Goal: Transaction & Acquisition: Obtain resource

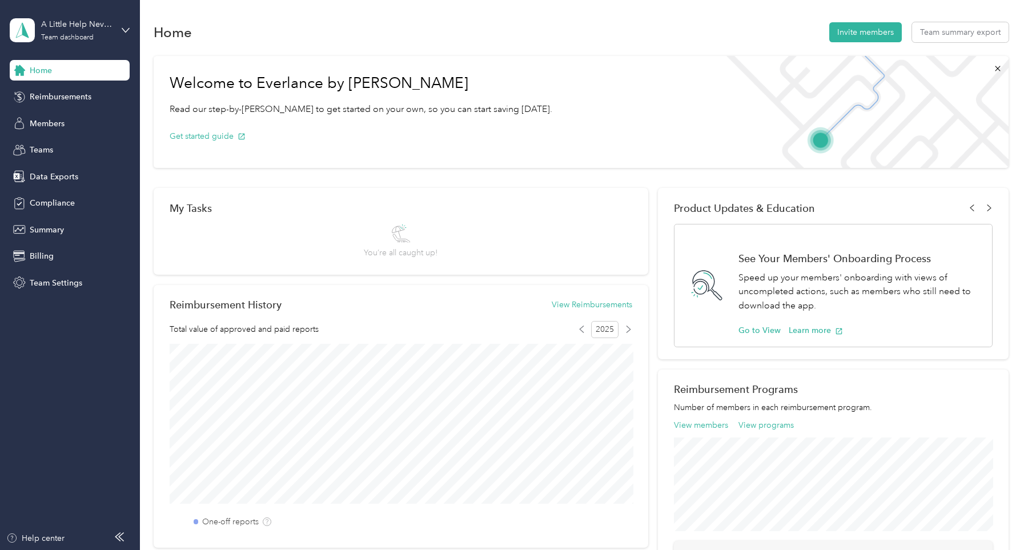
click at [396, 23] on div "Home Invite members Team summary export" at bounding box center [581, 32] width 854 height 24
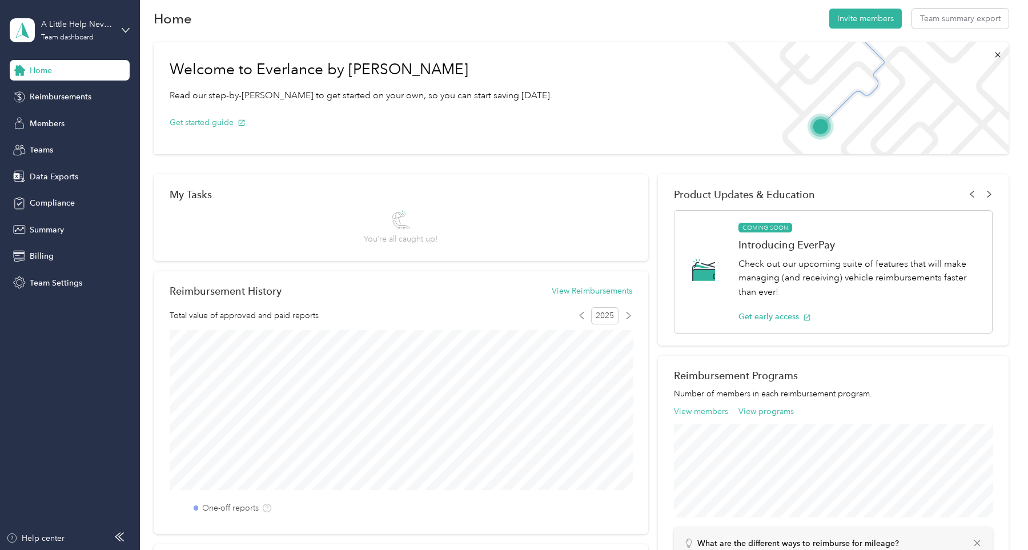
scroll to position [57, 0]
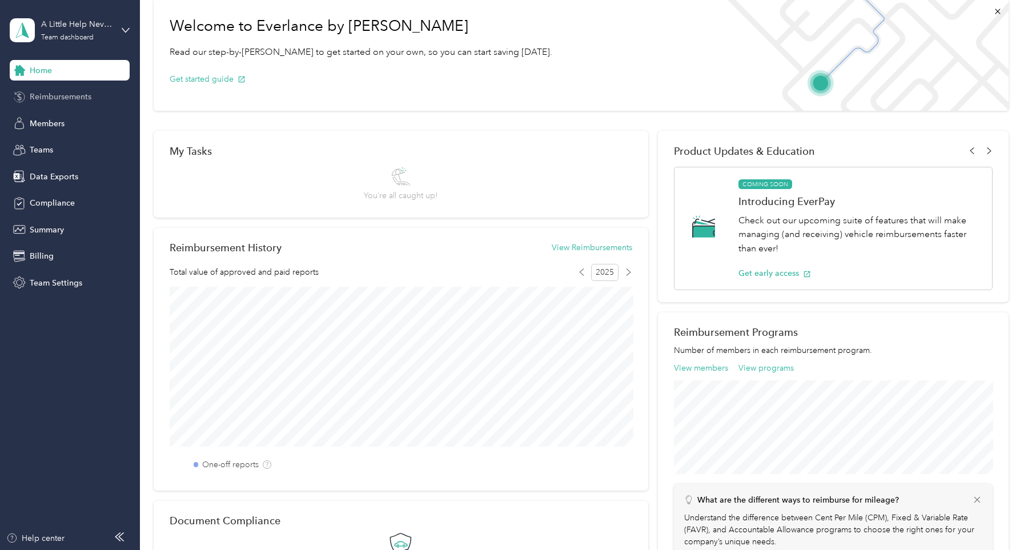
click at [51, 97] on span "Reimbursements" at bounding box center [61, 97] width 62 height 12
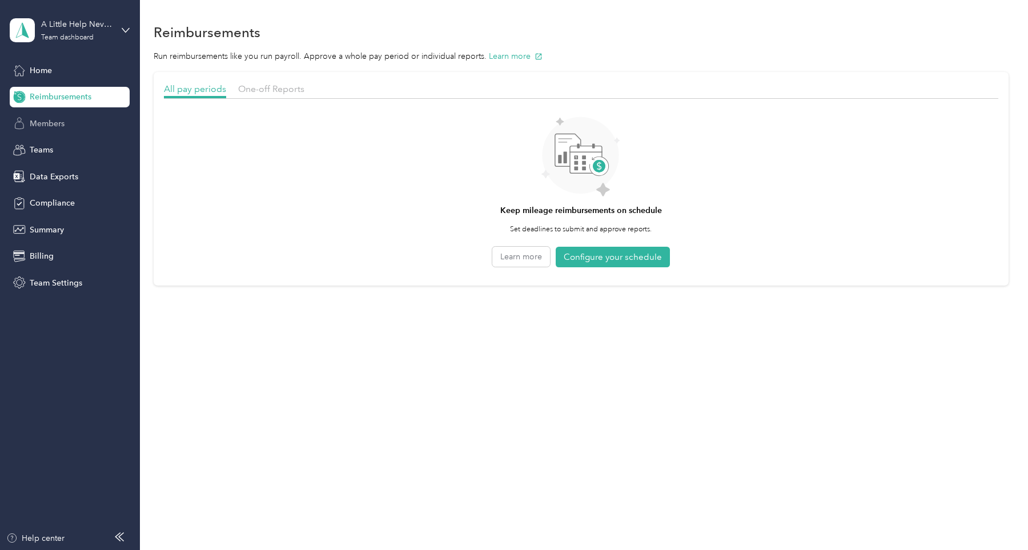
click at [62, 126] on span "Members" at bounding box center [47, 124] width 35 height 12
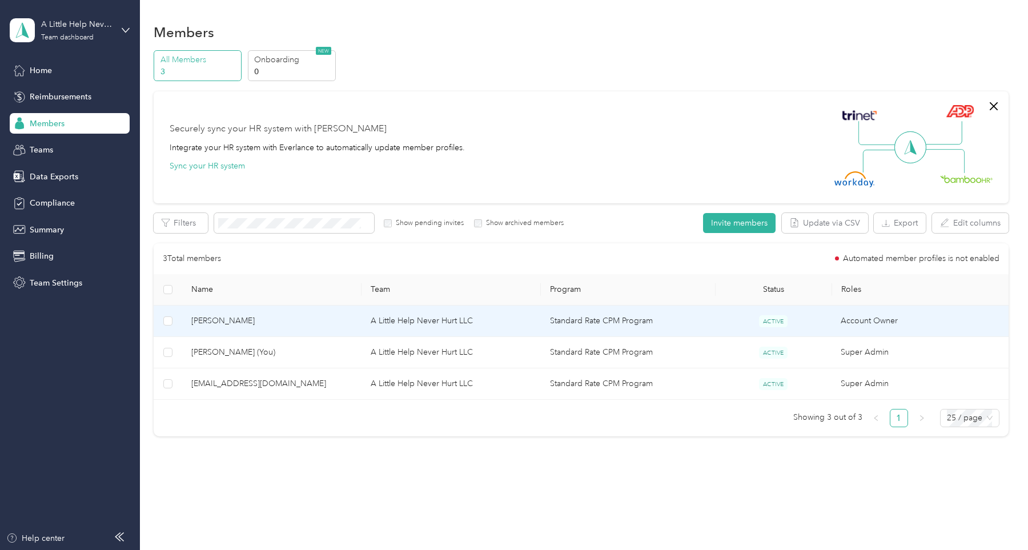
click at [267, 328] on td "[PERSON_NAME]" at bounding box center [271, 321] width 179 height 31
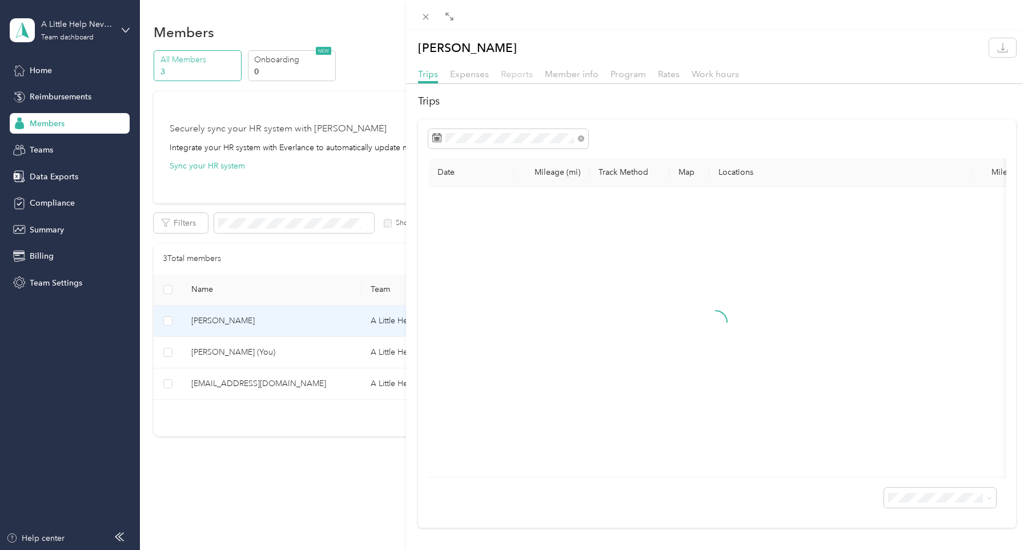
click at [515, 70] on span "Reports" at bounding box center [517, 74] width 32 height 11
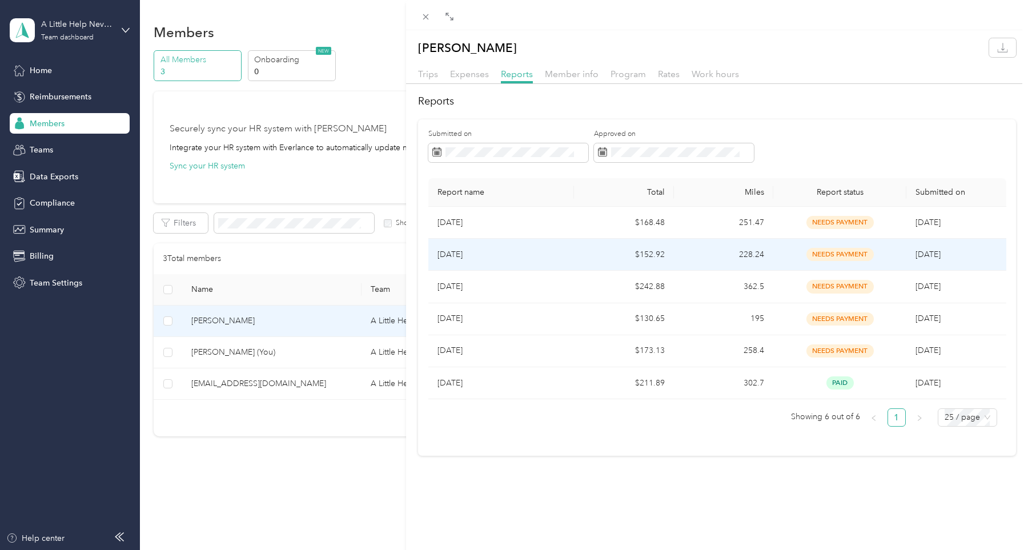
click at [567, 255] on td "[DATE]" at bounding box center [501, 255] width 146 height 32
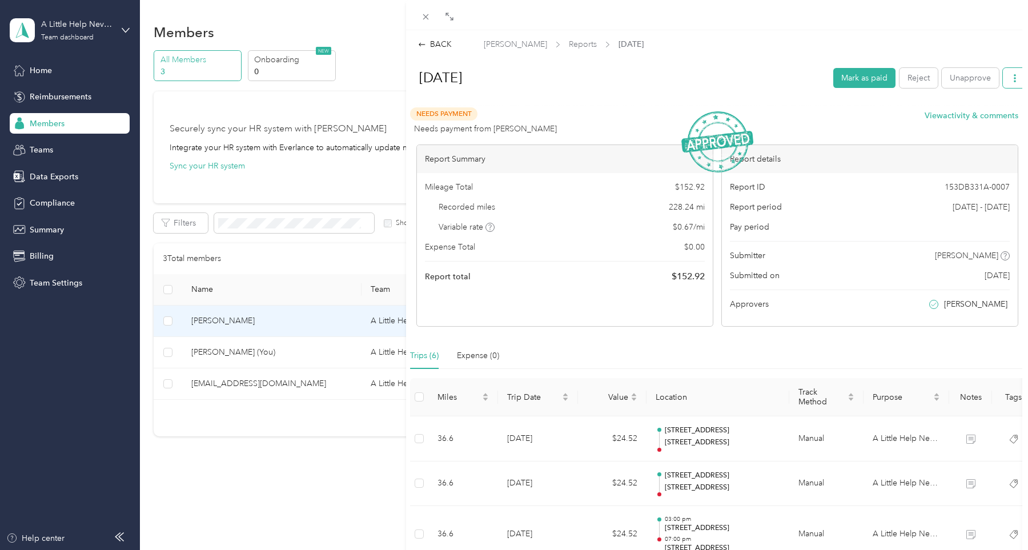
click at [1011, 82] on icon "button" at bounding box center [1015, 78] width 8 height 8
click at [974, 126] on span "Download" at bounding box center [980, 132] width 38 height 12
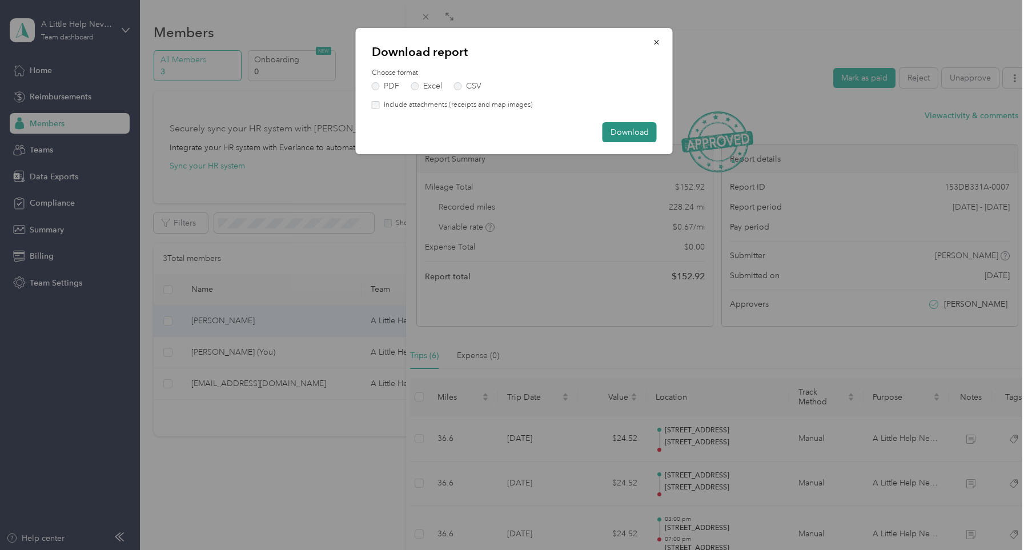
click at [615, 129] on button "Download" at bounding box center [630, 132] width 54 height 20
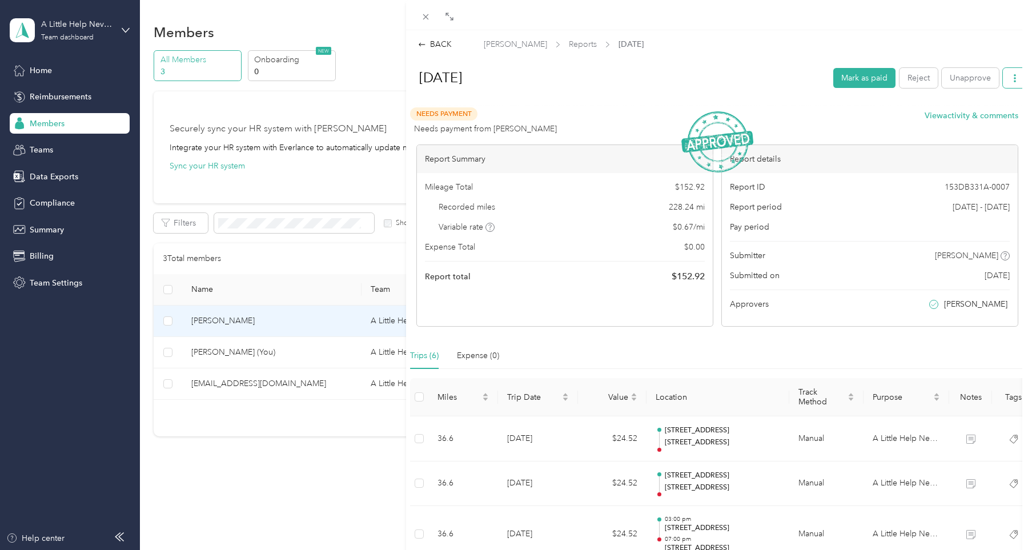
click at [1011, 81] on icon "button" at bounding box center [1015, 78] width 8 height 8
click at [854, 115] on div "Needs Payment Needs payment from [PERSON_NAME] View activity & comments" at bounding box center [714, 120] width 608 height 27
click at [841, 25] on div at bounding box center [717, 15] width 622 height 30
click at [784, 50] on div "BACK [PERSON_NAME] Reports [DATE] [DATE] Mark as paid Reject Unapprove Needs Pa…" at bounding box center [717, 390] width 622 height 704
click at [982, 126] on span "Download" at bounding box center [980, 132] width 38 height 12
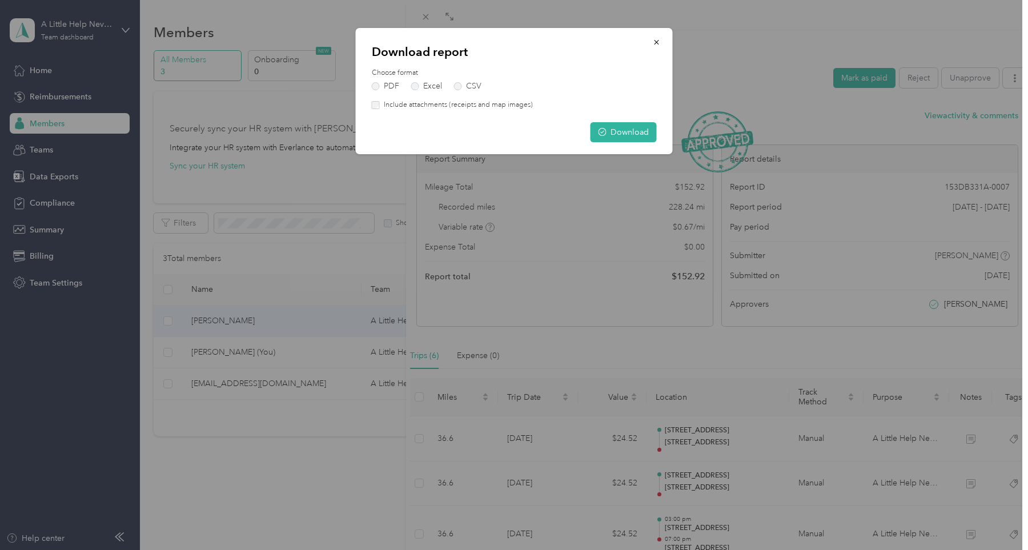
click at [414, 107] on label "Include attachments (receipts and map images)" at bounding box center [456, 105] width 153 height 10
click at [641, 135] on button "Download" at bounding box center [624, 132] width 66 height 20
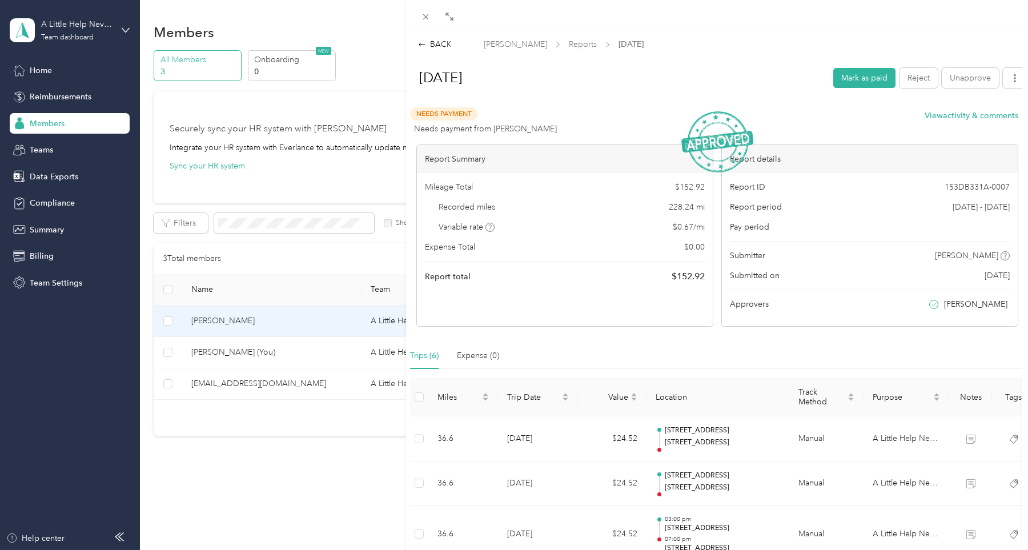
click at [59, 126] on div "BACK [PERSON_NAME] Reports [DATE] [DATE] Mark as paid Reject Unapprove Needs Pa…" at bounding box center [514, 275] width 1028 height 550
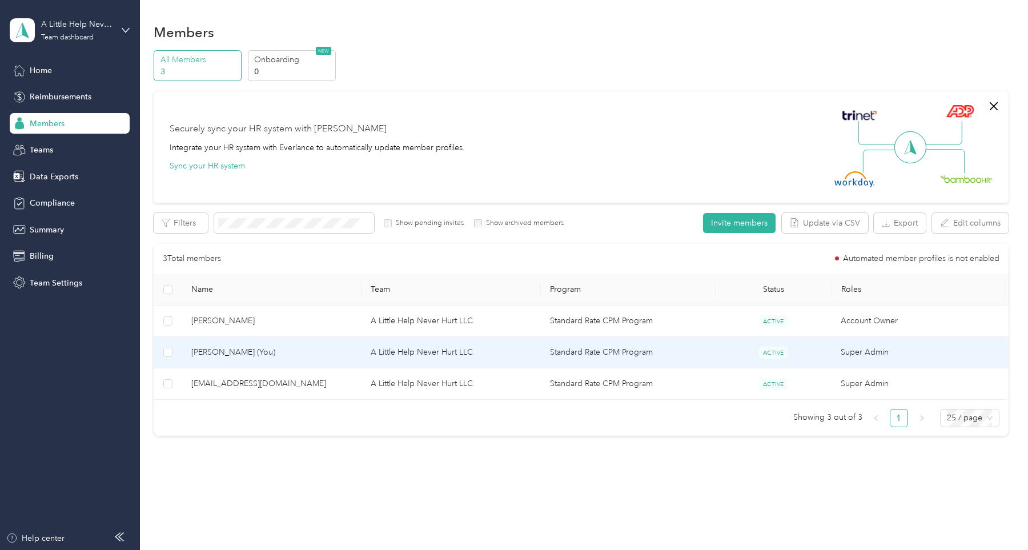
click at [221, 351] on span "[PERSON_NAME] (You)" at bounding box center [271, 352] width 161 height 13
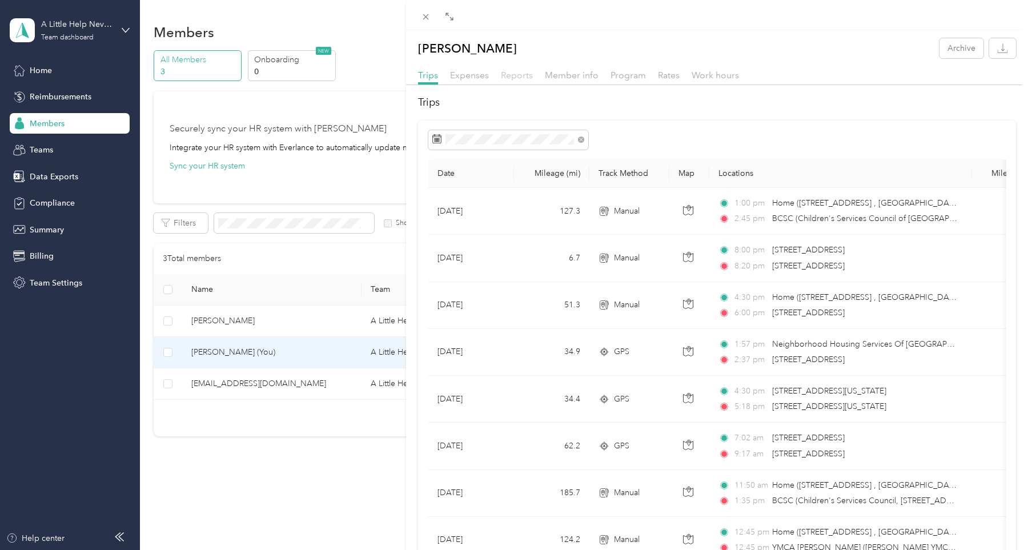
click at [517, 74] on span "Reports" at bounding box center [517, 75] width 32 height 11
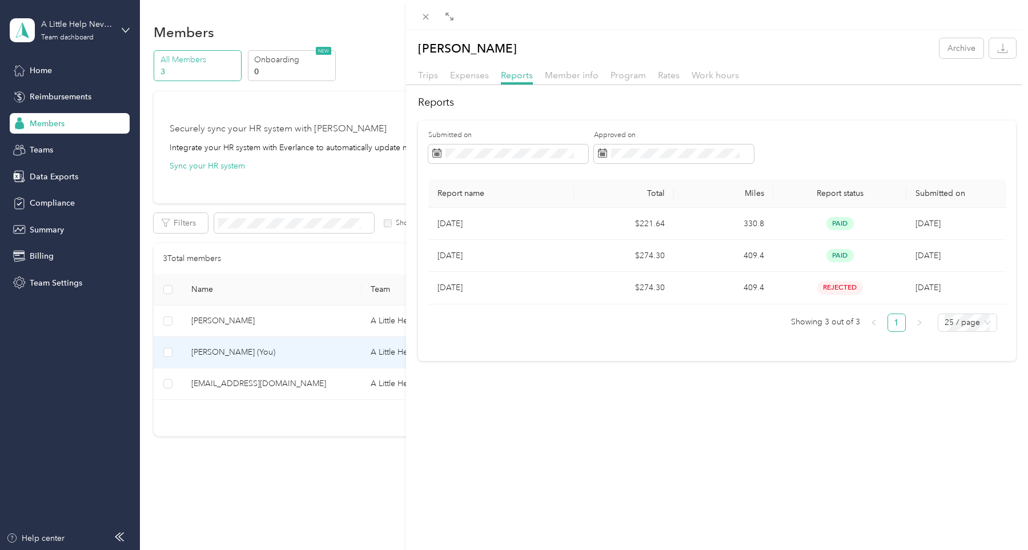
click at [811, 131] on div "Submitted on Approved on" at bounding box center [717, 150] width 578 height 41
click at [540, 133] on label "Submitted on" at bounding box center [508, 135] width 160 height 10
click at [248, 360] on div "[PERSON_NAME] Archive Trips Expenses Reports Member info Program Rates Work hou…" at bounding box center [514, 275] width 1028 height 550
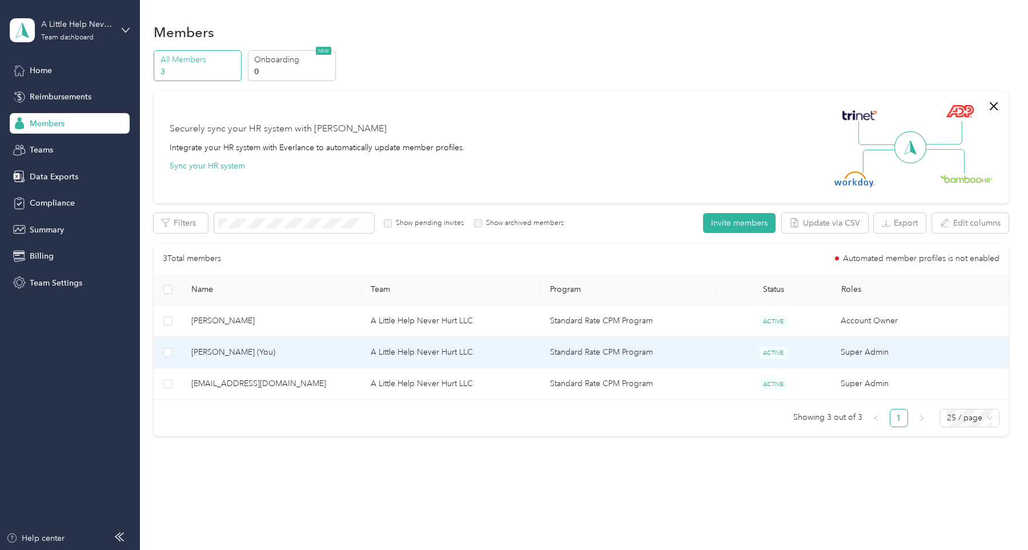
click at [251, 355] on span "[PERSON_NAME] (You)" at bounding box center [271, 352] width 161 height 13
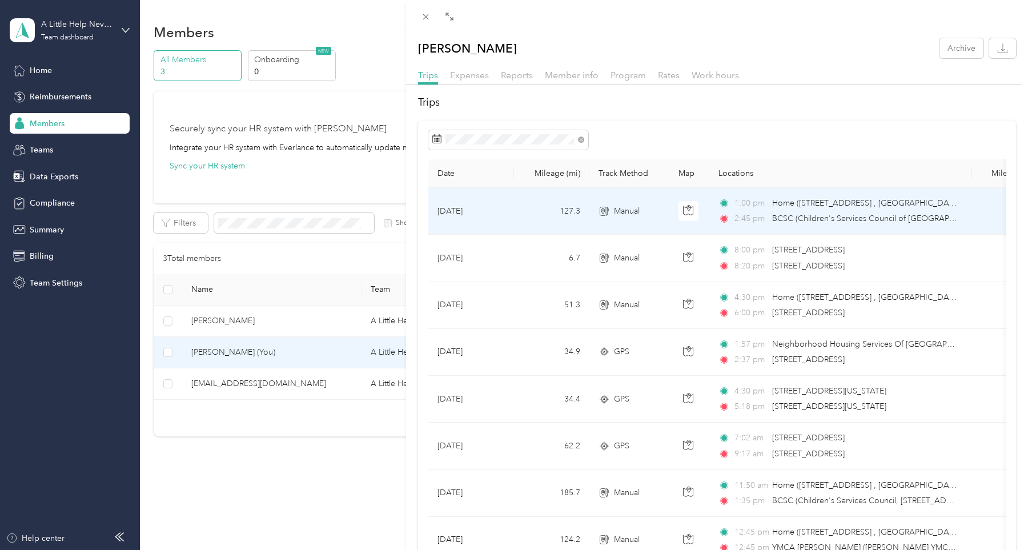
click at [467, 210] on td "[DATE]" at bounding box center [471, 211] width 86 height 47
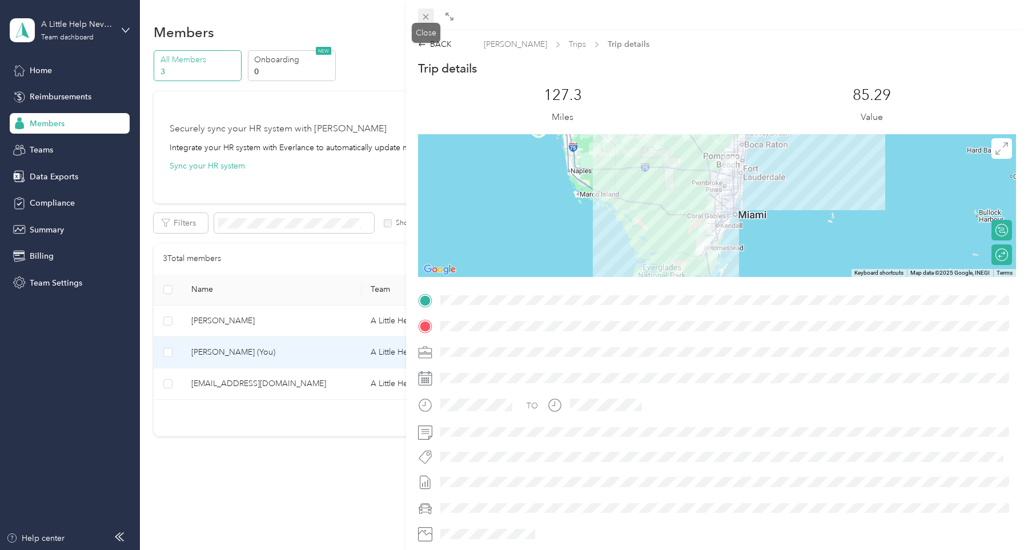
click at [422, 17] on icon at bounding box center [426, 17] width 10 height 10
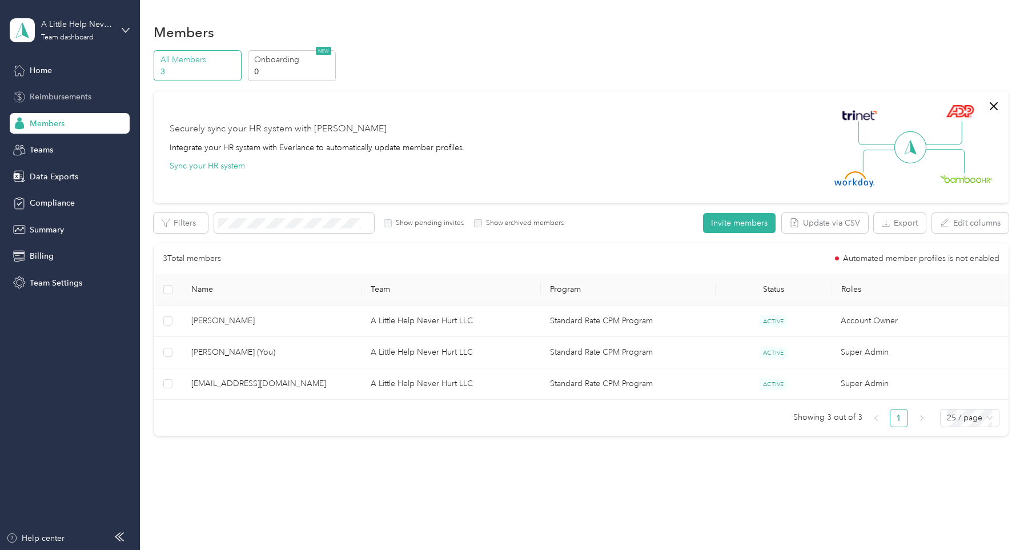
click at [71, 95] on span "Reimbursements" at bounding box center [61, 97] width 62 height 12
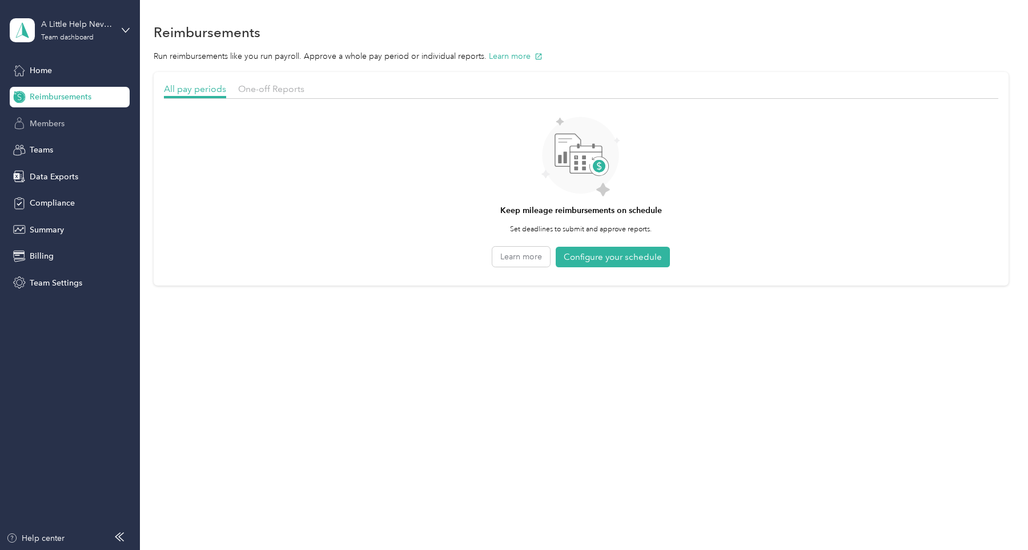
click at [51, 121] on span "Members" at bounding box center [47, 124] width 35 height 12
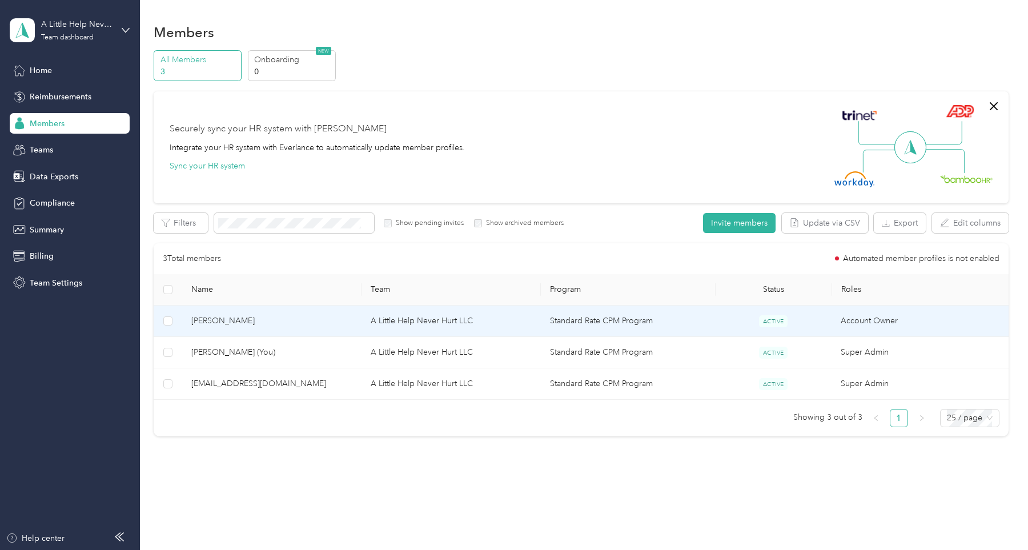
click at [247, 318] on span "[PERSON_NAME]" at bounding box center [271, 321] width 161 height 13
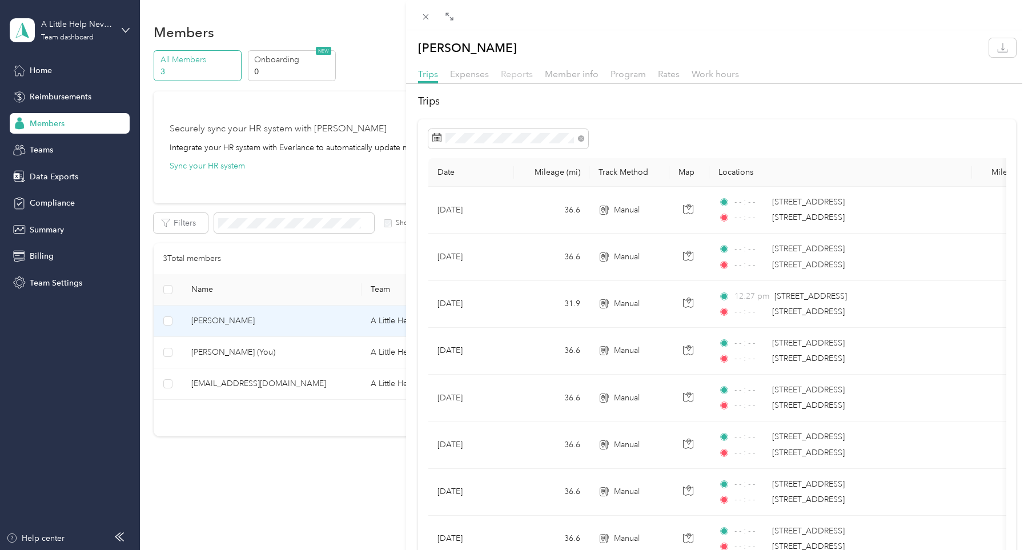
click at [524, 75] on span "Reports" at bounding box center [517, 74] width 32 height 11
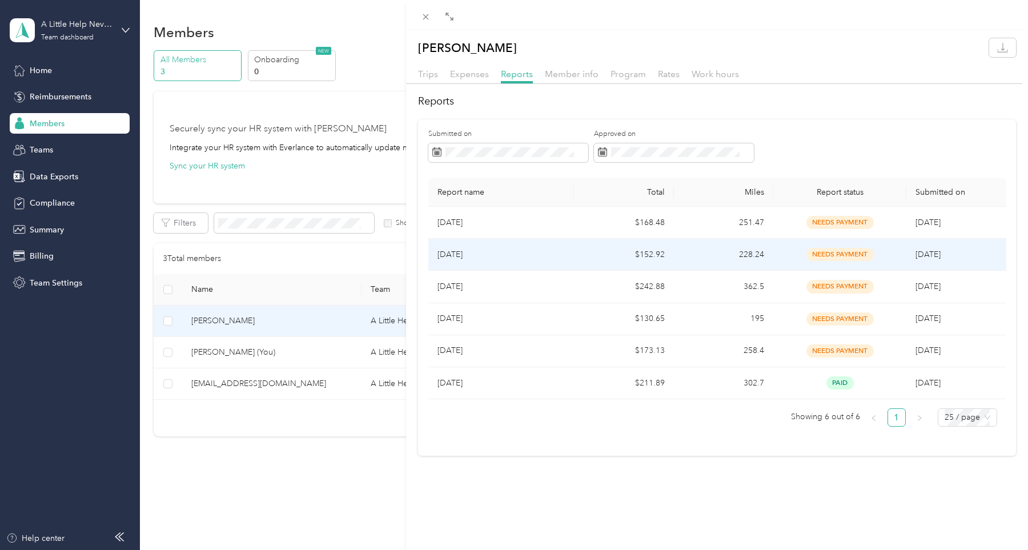
click at [562, 253] on p "[DATE]" at bounding box center [502, 254] width 128 height 13
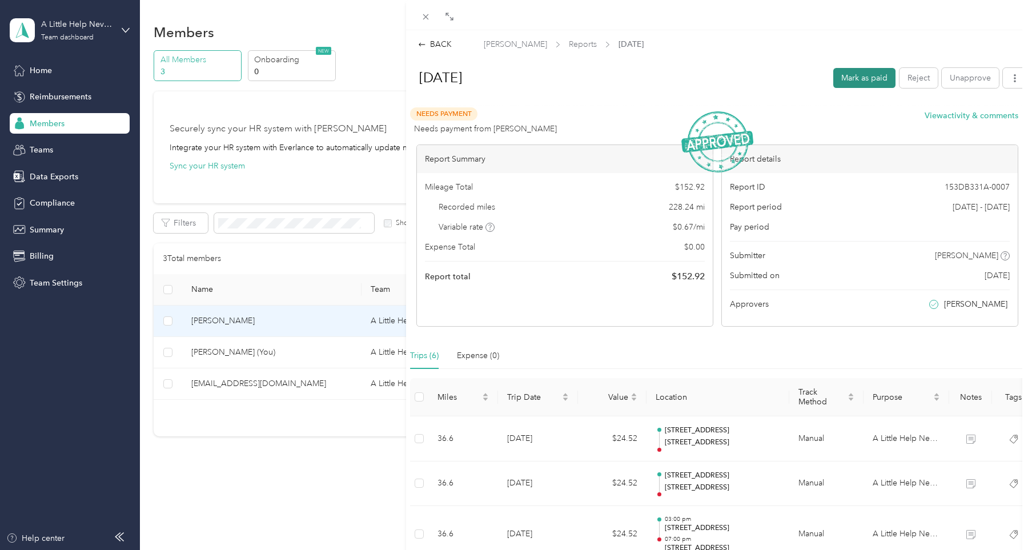
click at [849, 77] on button "Mark as paid" at bounding box center [864, 78] width 62 height 20
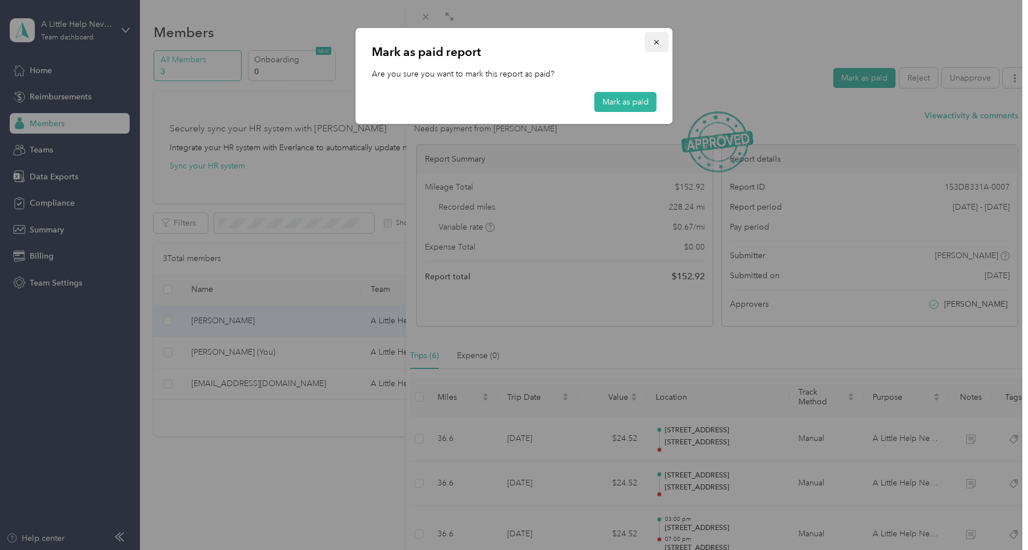
click at [657, 41] on icon "button" at bounding box center [657, 42] width 8 height 8
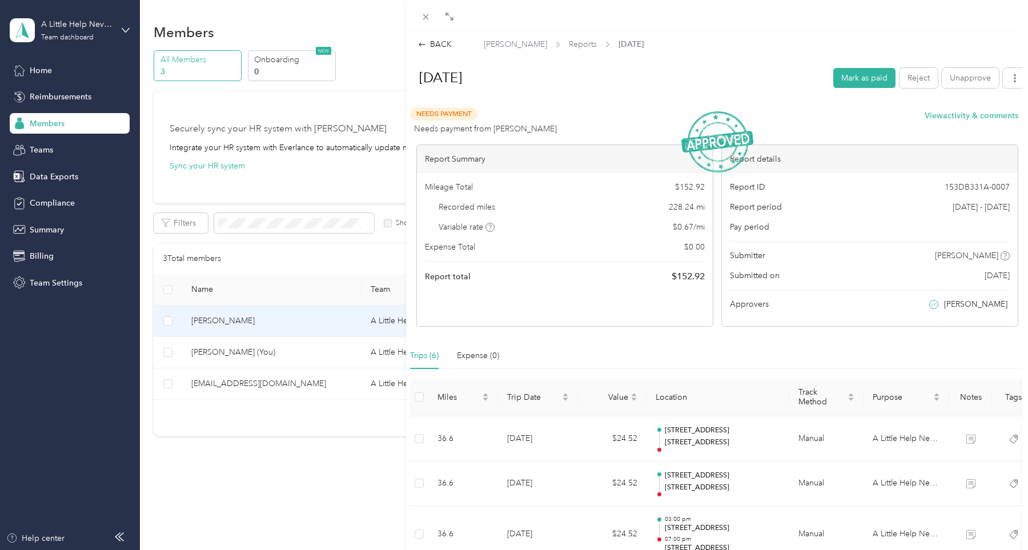
click at [719, 114] on img at bounding box center [717, 141] width 72 height 61
click at [441, 41] on div "BACK" at bounding box center [435, 44] width 34 height 12
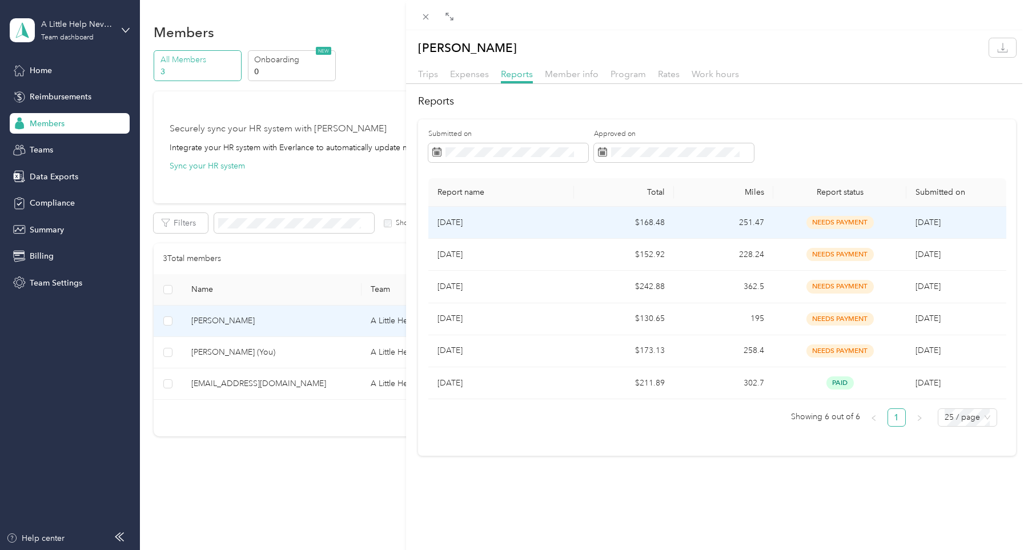
click at [470, 223] on p "[DATE]" at bounding box center [502, 222] width 128 height 13
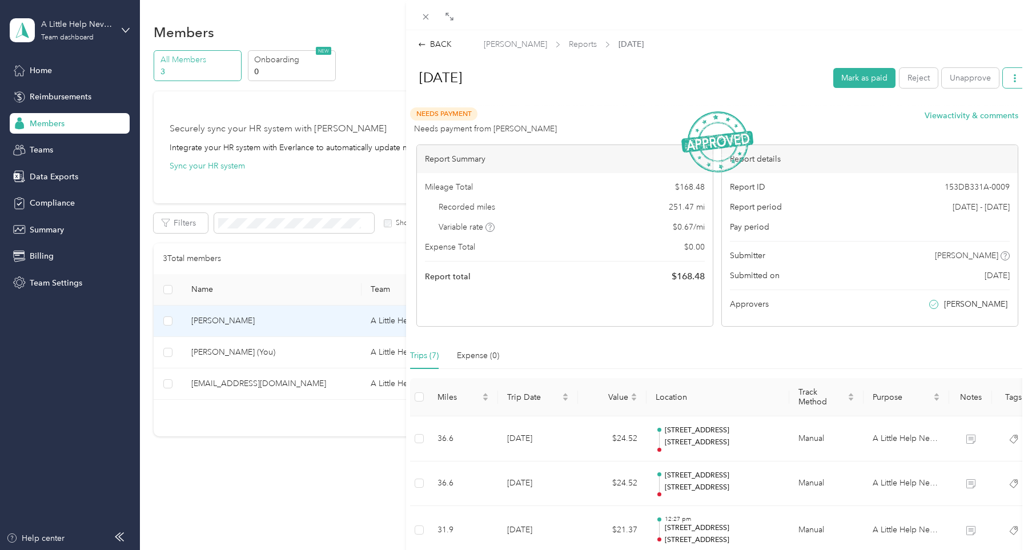
click at [1012, 77] on icon "button" at bounding box center [1015, 78] width 8 height 8
click at [989, 126] on span "Download" at bounding box center [980, 132] width 38 height 12
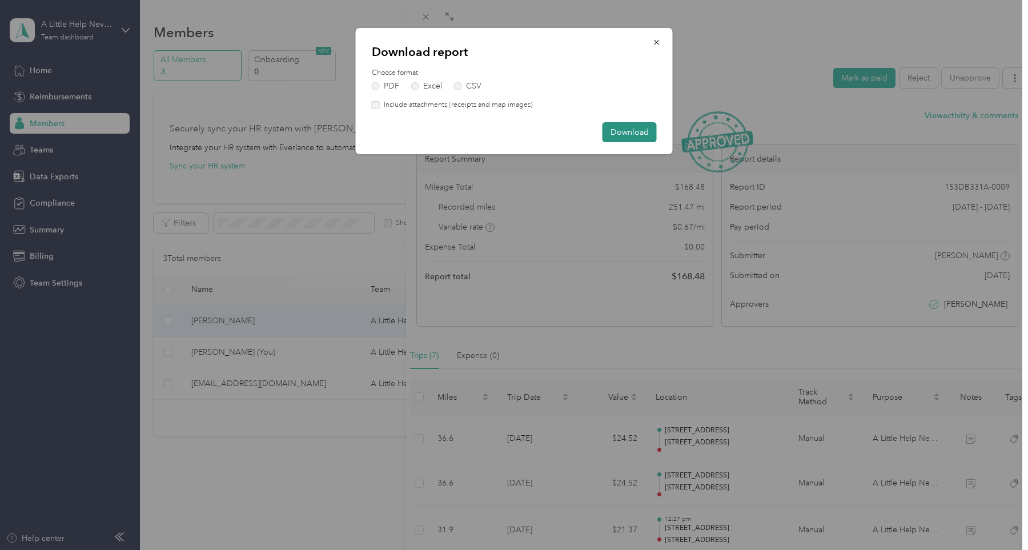
click at [629, 133] on button "Download" at bounding box center [630, 132] width 54 height 20
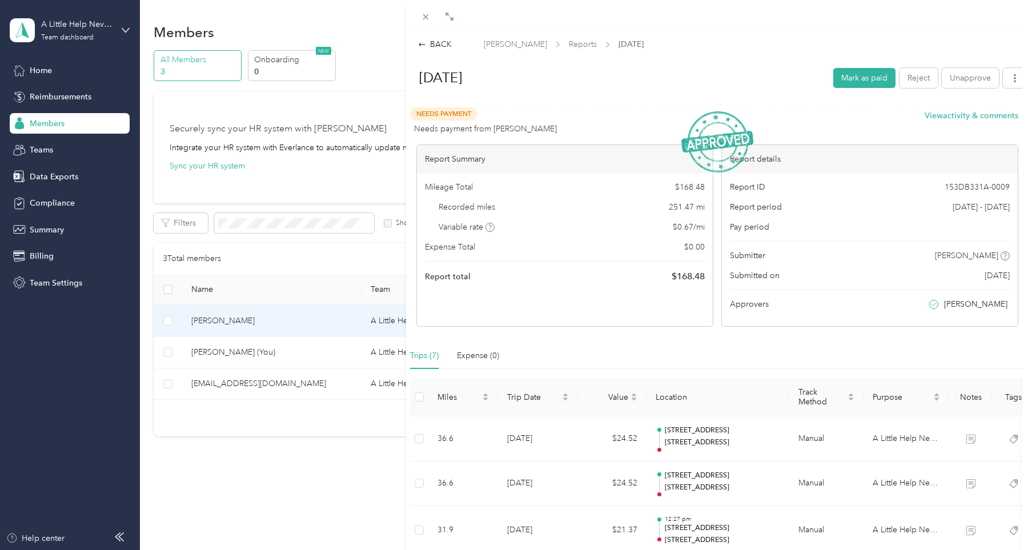
click at [101, 37] on div "BACK [PERSON_NAME] Reports [DATE] [DATE] Mark as paid Reject Unapprove Needs Pa…" at bounding box center [514, 275] width 1028 height 550
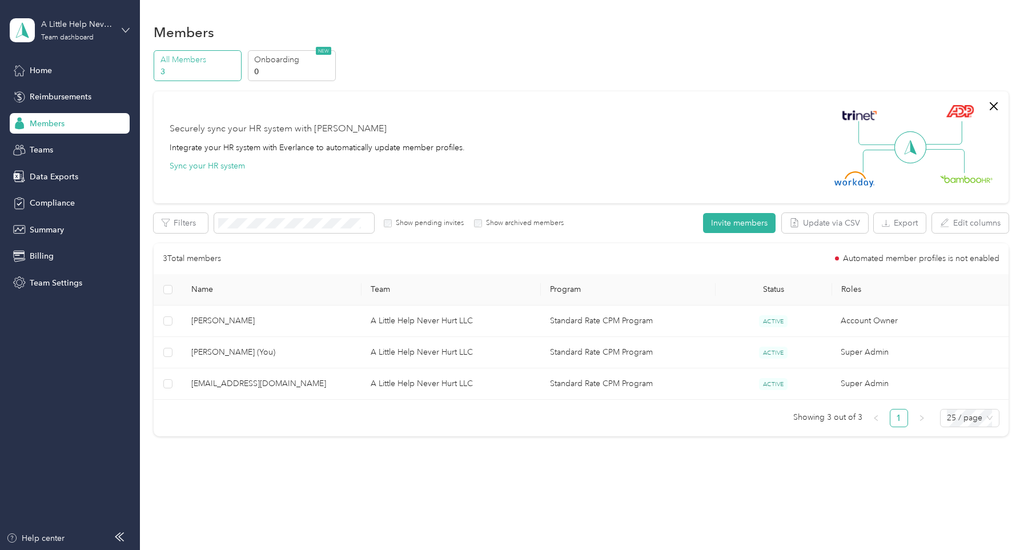
click at [127, 29] on icon at bounding box center [126, 30] width 8 height 8
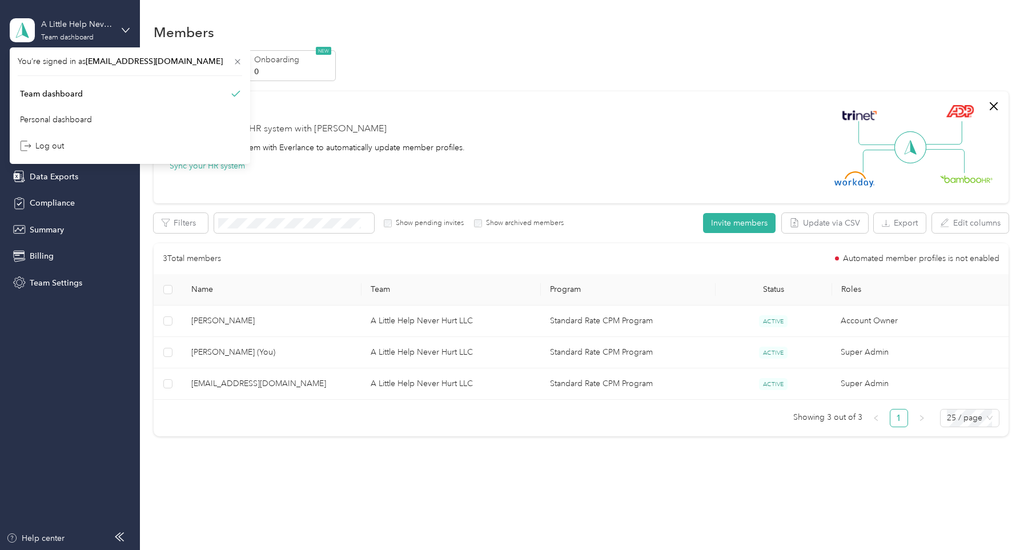
click at [126, 12] on div "A Little Help Never Hurt LLC Team dashboard" at bounding box center [70, 30] width 120 height 40
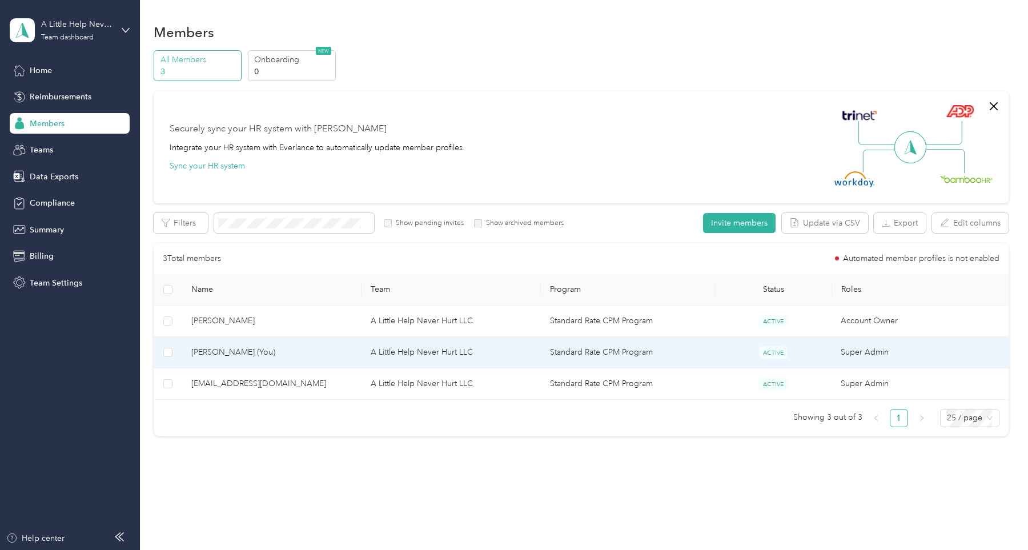
click at [226, 350] on span "[PERSON_NAME] (You)" at bounding box center [271, 352] width 161 height 13
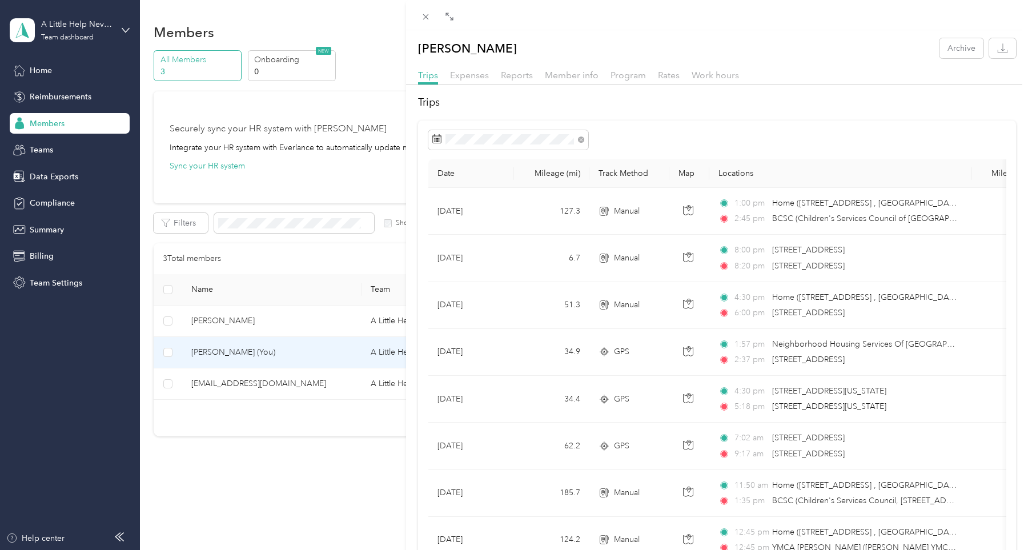
click at [666, 134] on div at bounding box center [717, 139] width 578 height 19
click at [831, 89] on div at bounding box center [717, 88] width 622 height 6
click at [515, 75] on span "Reports" at bounding box center [517, 75] width 32 height 11
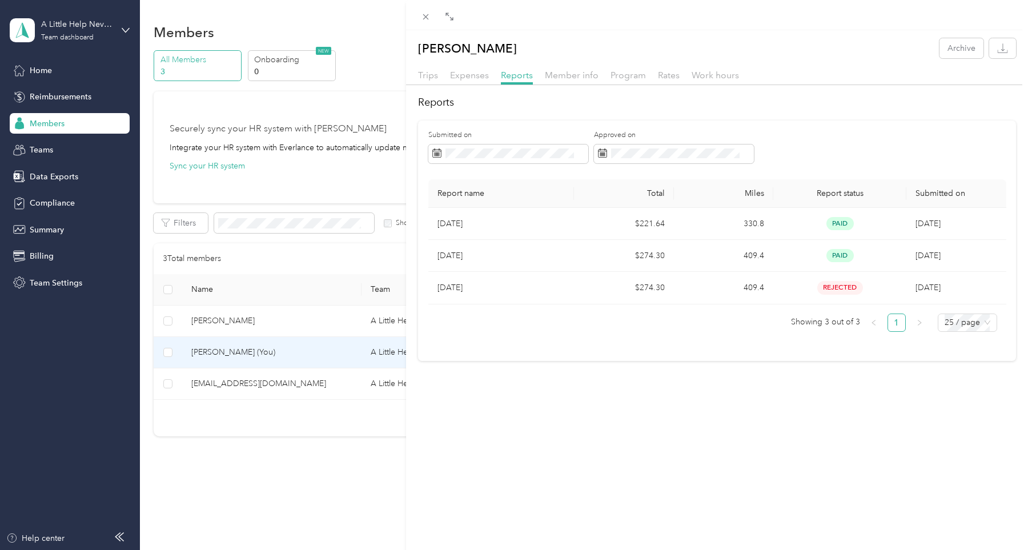
click at [64, 181] on div "[PERSON_NAME] Archive Trips Expenses Reports Member info Program Rates Work hou…" at bounding box center [514, 275] width 1028 height 550
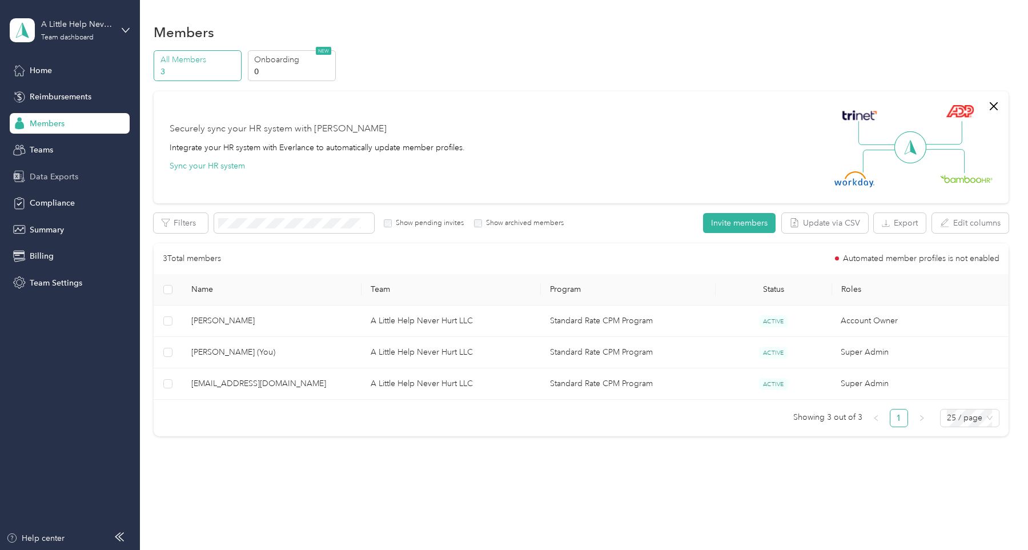
click at [65, 179] on span "Data Exports" at bounding box center [54, 177] width 49 height 12
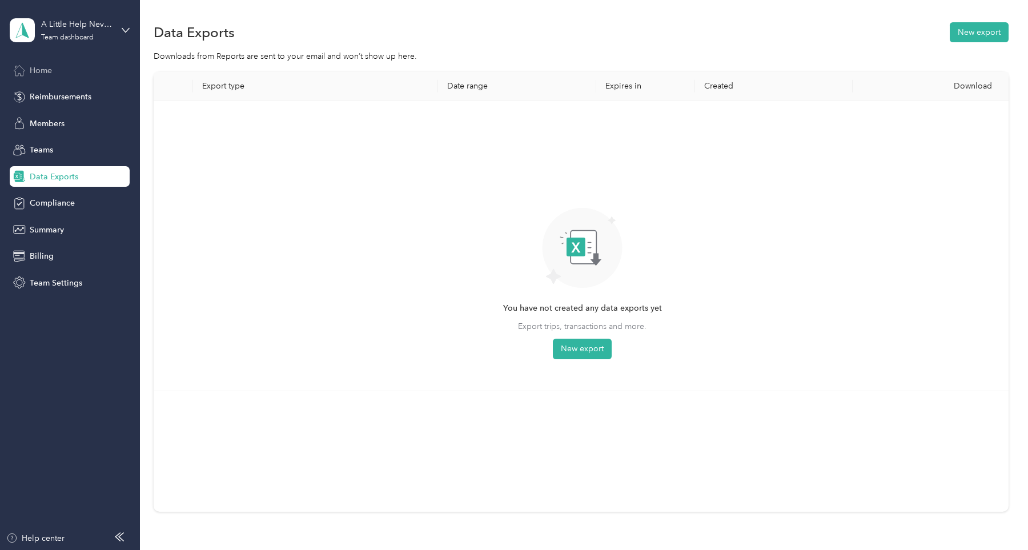
click at [37, 74] on span "Home" at bounding box center [41, 71] width 22 height 12
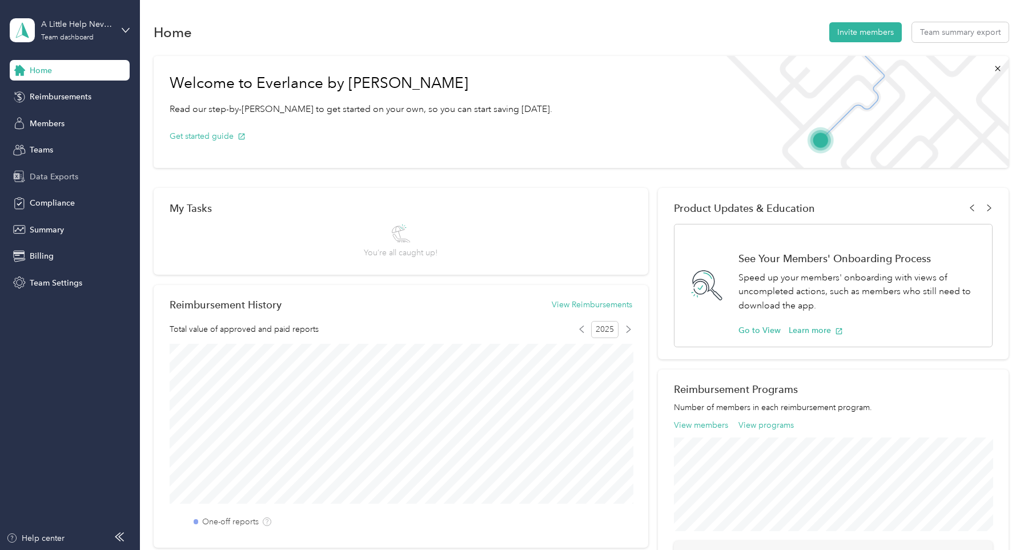
click at [59, 175] on span "Data Exports" at bounding box center [54, 177] width 49 height 12
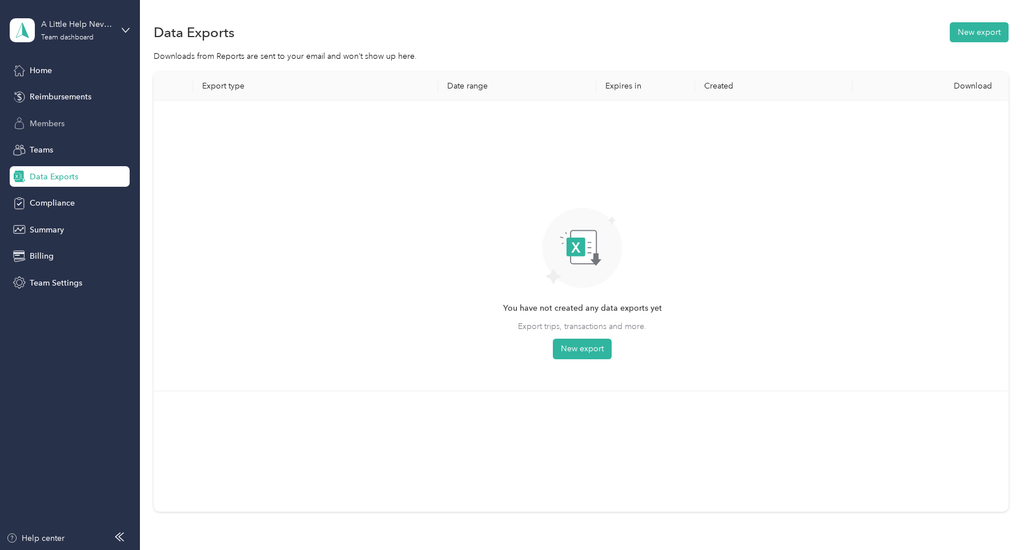
click at [49, 123] on span "Members" at bounding box center [47, 124] width 35 height 12
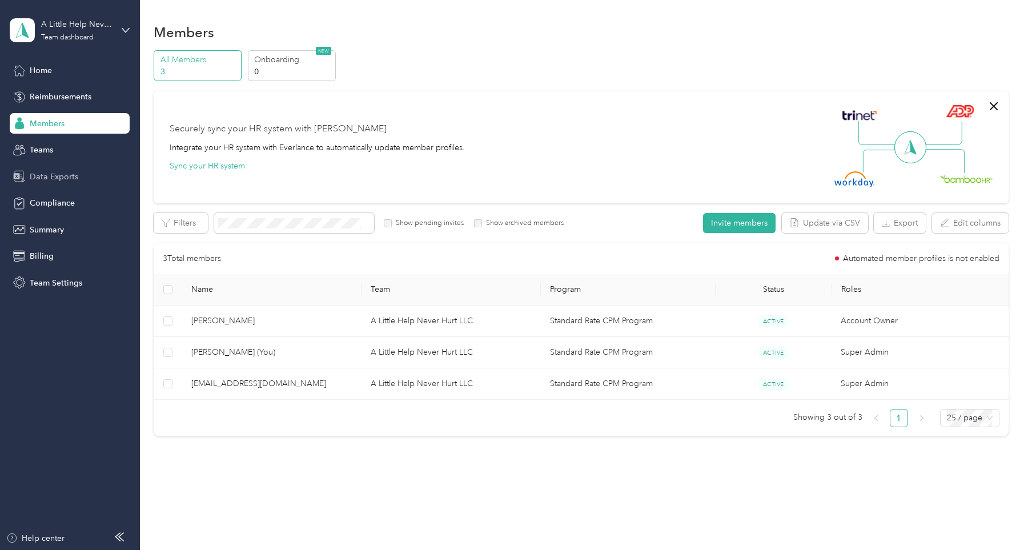
click at [54, 171] on span "Data Exports" at bounding box center [54, 177] width 49 height 12
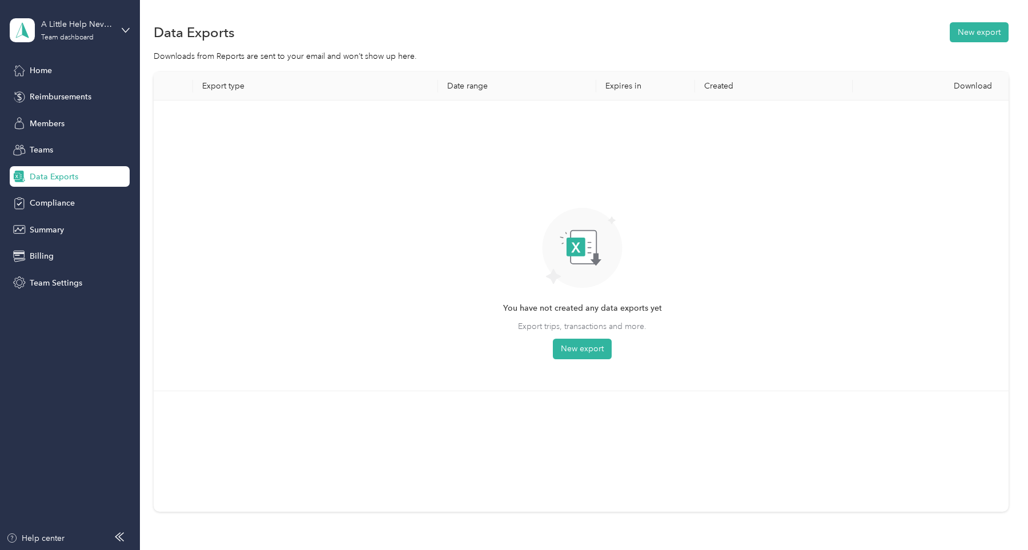
click at [521, 29] on div "Data Exports New export" at bounding box center [581, 32] width 854 height 24
click at [48, 69] on span "Home" at bounding box center [41, 71] width 22 height 12
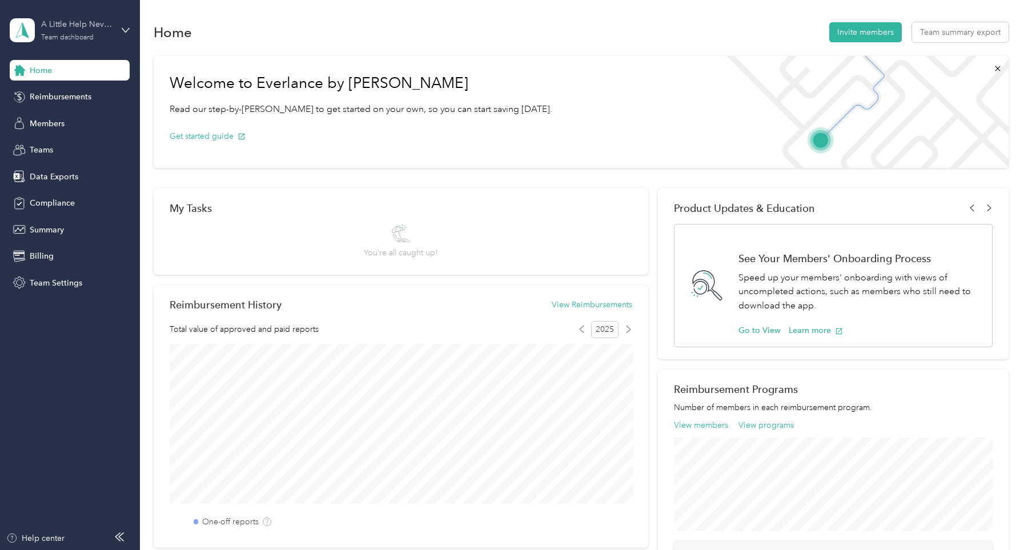
click at [74, 26] on div "A Little Help Never Hurt LLC" at bounding box center [76, 24] width 71 height 12
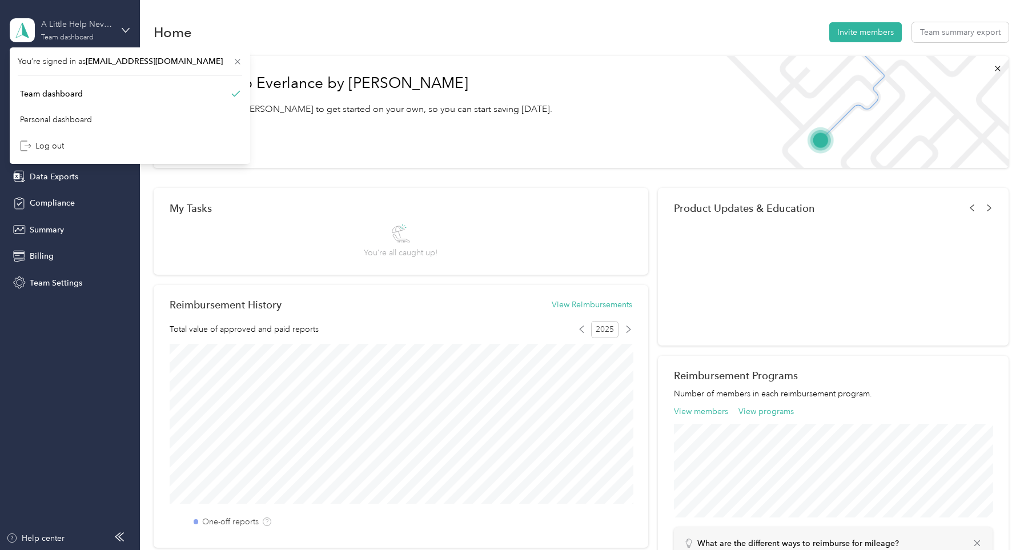
click at [99, 32] on div "A Little Help Never Hurt LLC Team dashboard" at bounding box center [76, 29] width 71 height 23
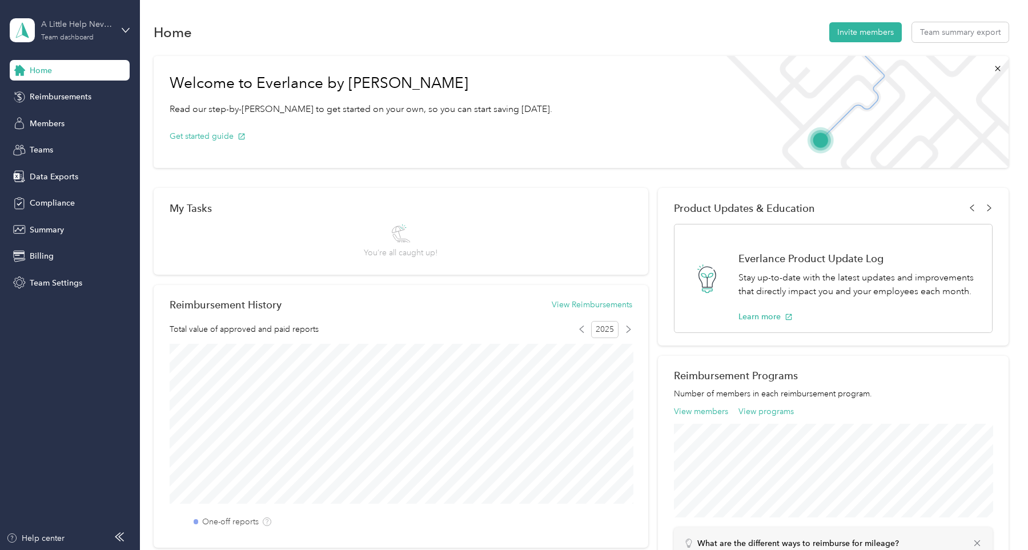
click at [99, 32] on div "A Little Help Never Hurt LLC Team dashboard" at bounding box center [76, 29] width 71 height 23
click at [59, 122] on div "Personal dashboard" at bounding box center [130, 116] width 224 height 20
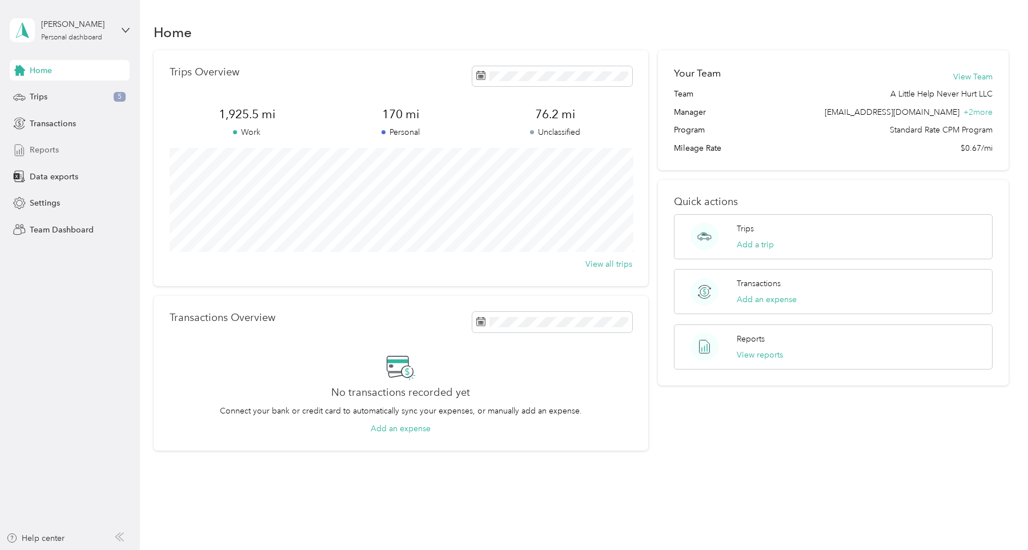
click at [47, 151] on span "Reports" at bounding box center [44, 150] width 29 height 12
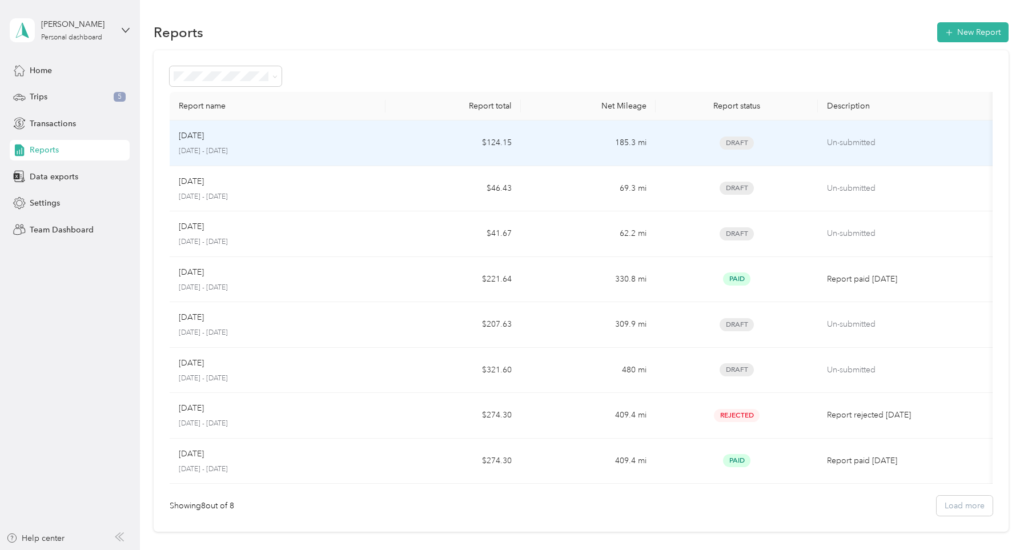
click at [194, 141] on p "[DATE]" at bounding box center [191, 136] width 25 height 13
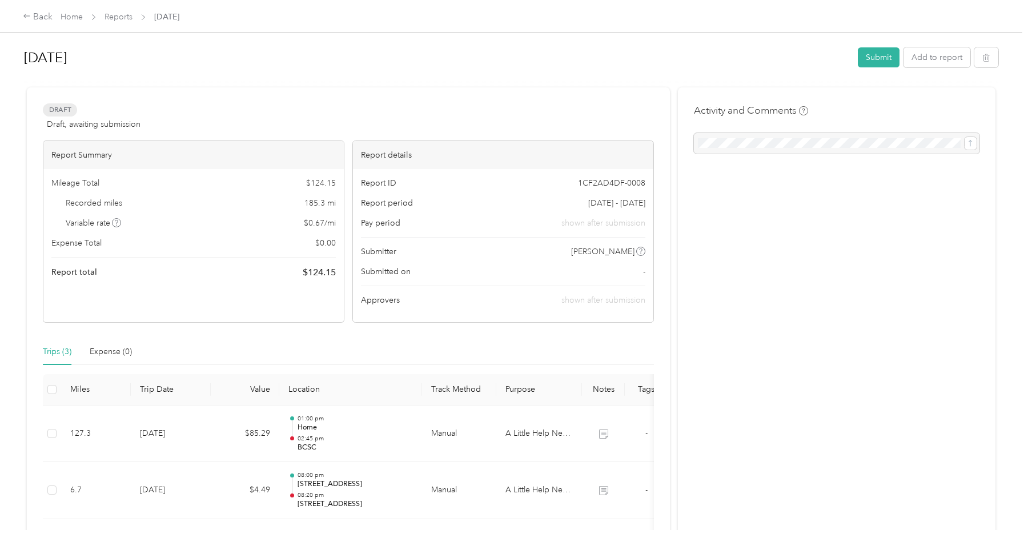
scroll to position [2, 0]
click at [887, 52] on button "Submit" at bounding box center [879, 55] width 42 height 20
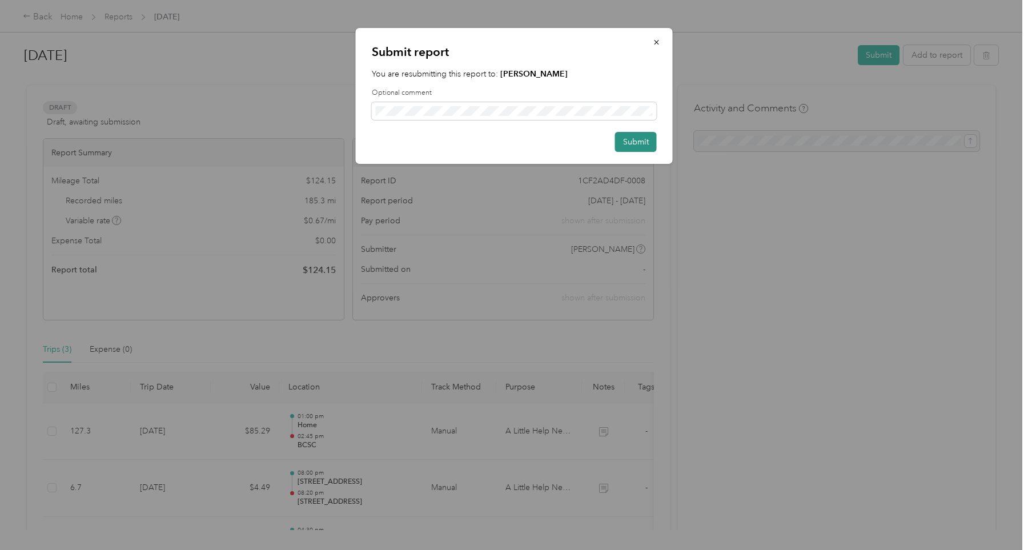
click at [641, 143] on button "Submit" at bounding box center [636, 142] width 42 height 20
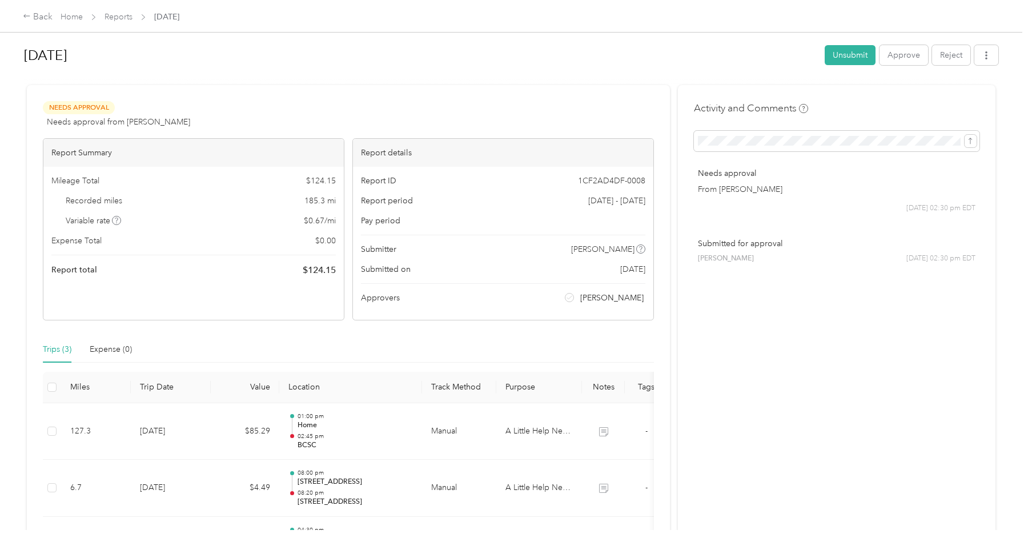
click at [671, 31] on div "Back Home Reports [DATE]" at bounding box center [514, 16] width 1028 height 32
click at [110, 17] on link "Reports" at bounding box center [119, 17] width 28 height 10
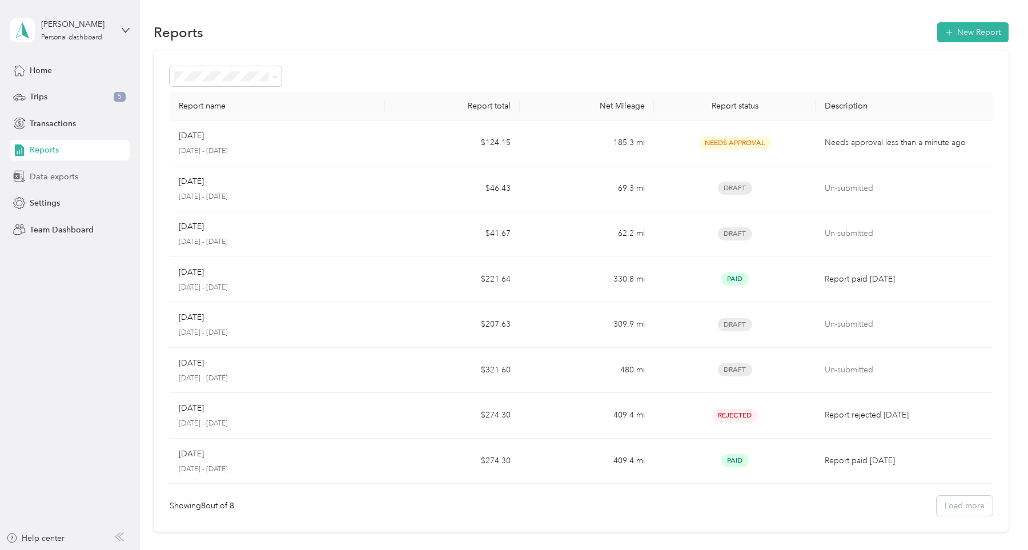
click at [59, 180] on span "Data exports" at bounding box center [54, 177] width 49 height 12
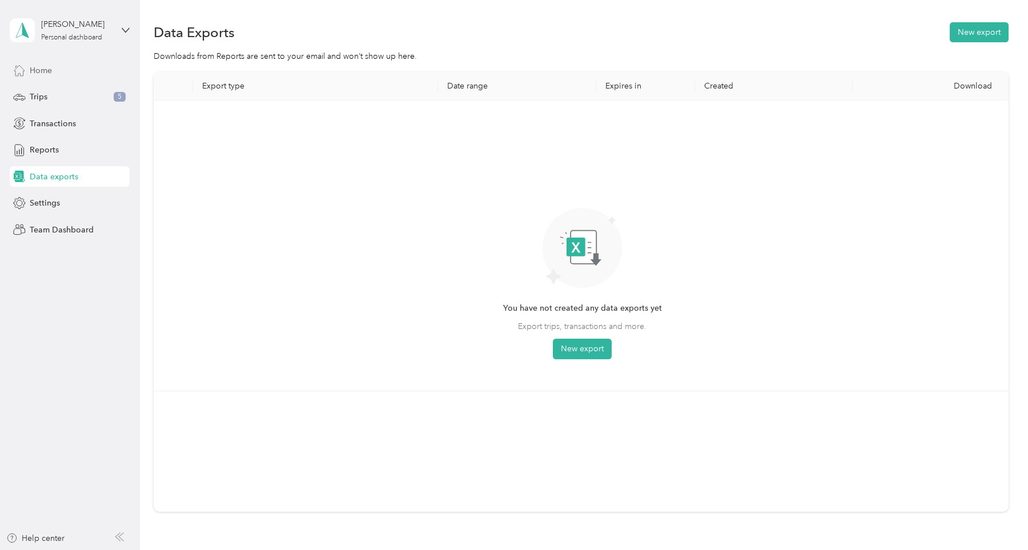
click at [59, 73] on div "Home" at bounding box center [70, 70] width 120 height 21
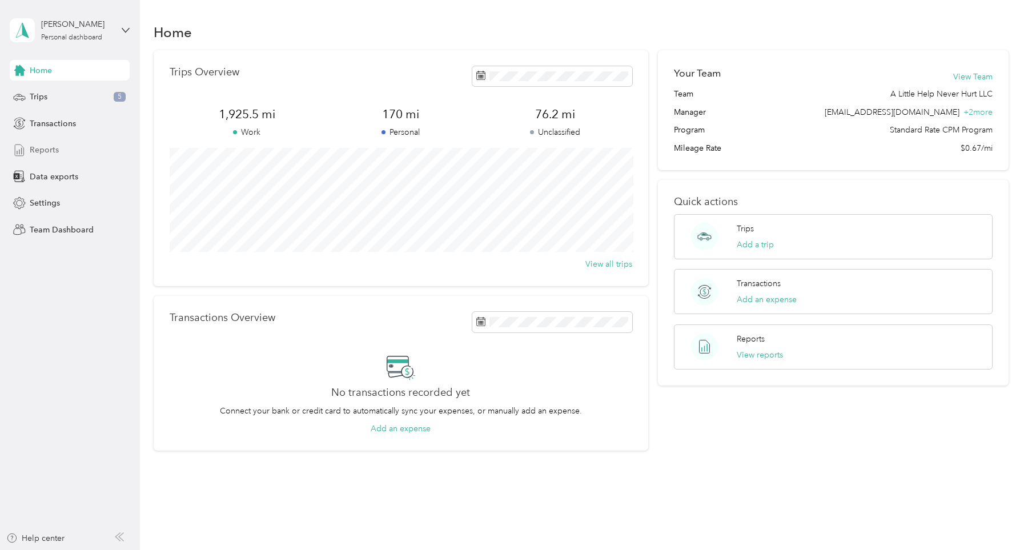
click at [57, 152] on span "Reports" at bounding box center [44, 150] width 29 height 12
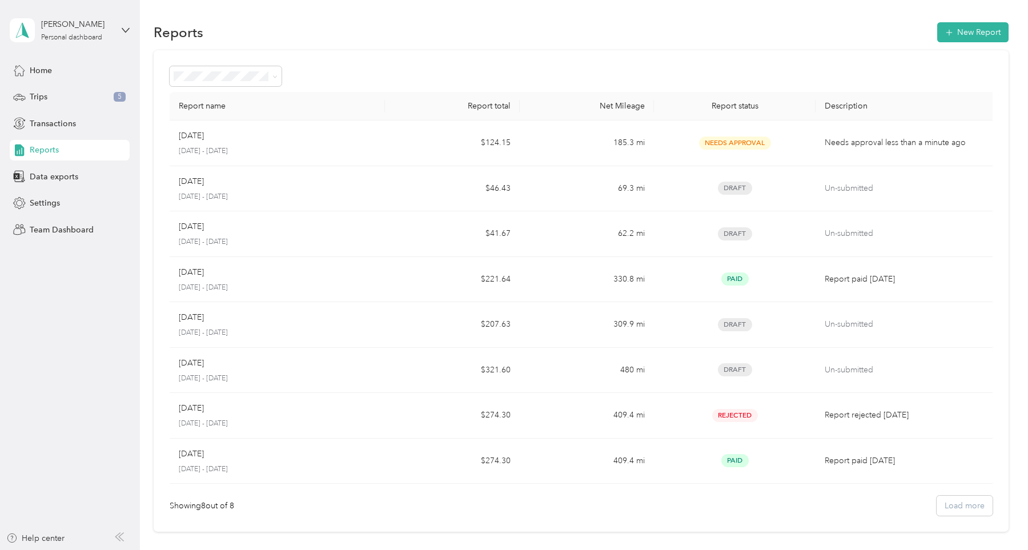
click at [371, 78] on div at bounding box center [581, 76] width 822 height 20
click at [335, 60] on div "Report name Report total Net Mileage Report status Description Aug [DATE] - [DA…" at bounding box center [581, 291] width 854 height 482
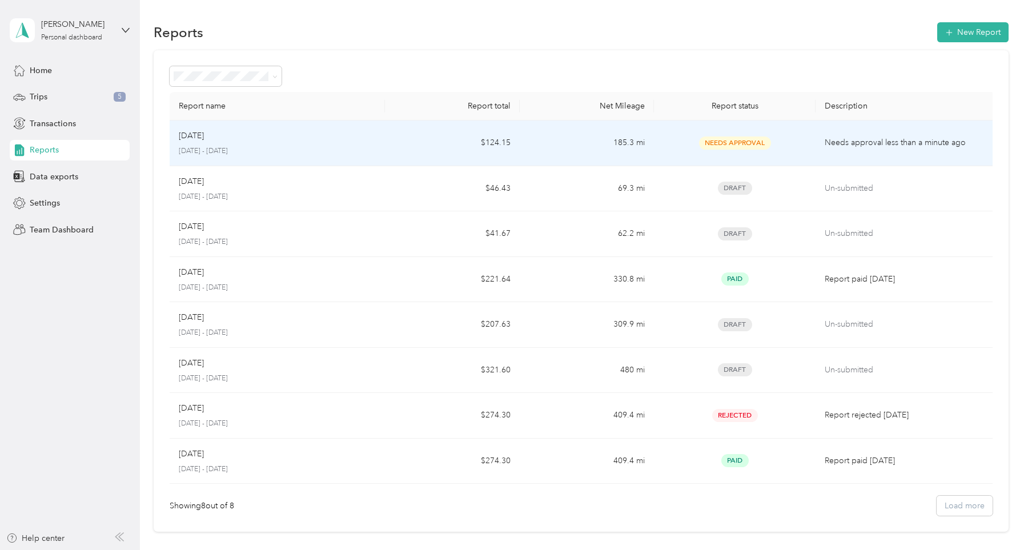
click at [285, 141] on div "[DATE]" at bounding box center [277, 136] width 197 height 13
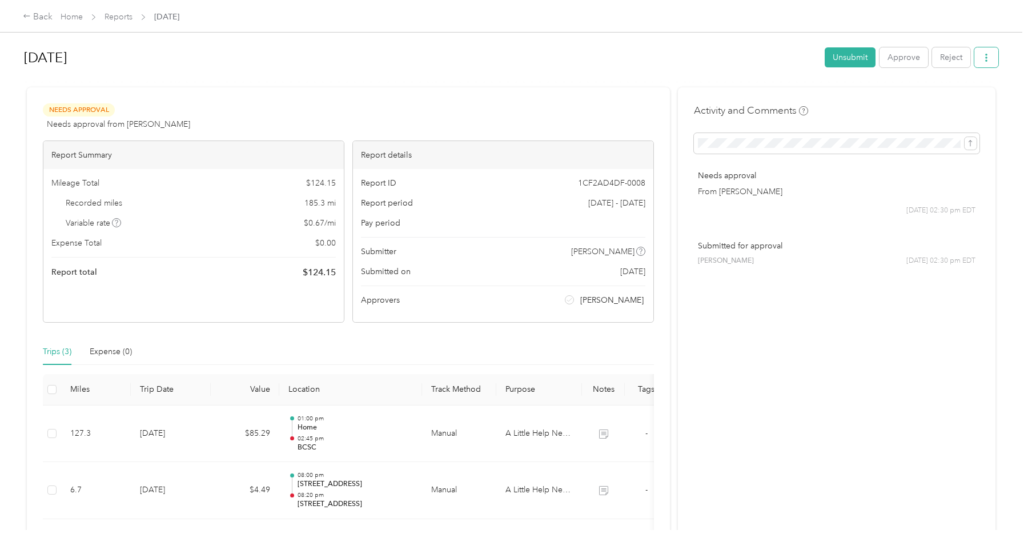
click at [988, 58] on icon "button" at bounding box center [986, 58] width 2 height 8
click at [964, 98] on span "Download" at bounding box center [957, 100] width 38 height 12
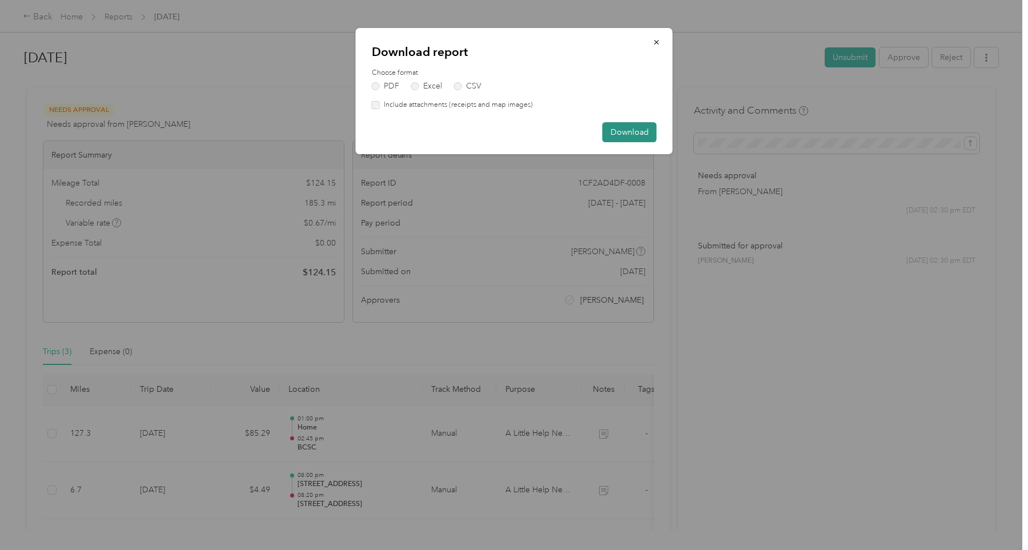
click at [636, 130] on button "Download" at bounding box center [630, 132] width 54 height 20
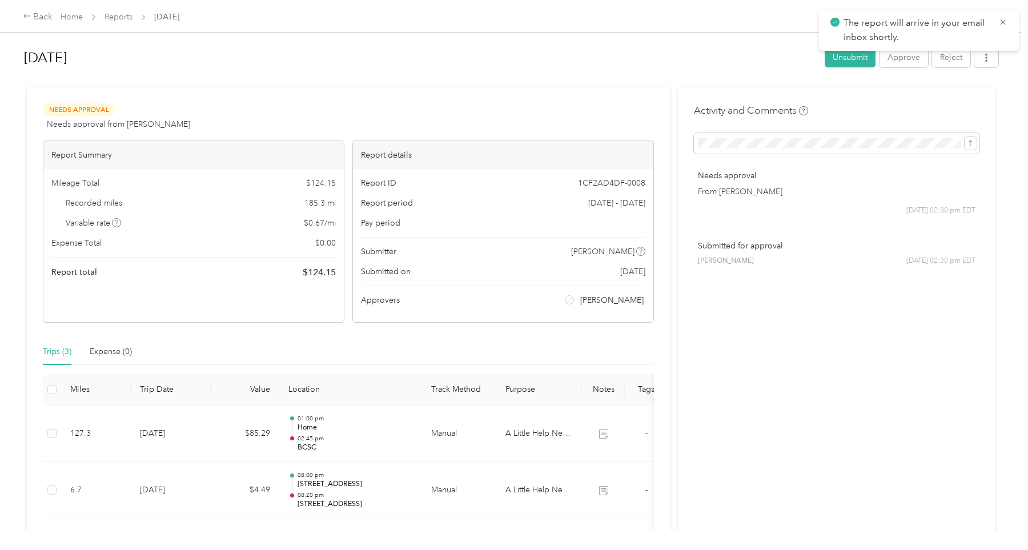
click at [761, 39] on div "[DATE] Unsubmit Approve Reject Needs Approval Needs approval from [PERSON_NAME]…" at bounding box center [511, 265] width 1022 height 530
click at [709, 66] on h1 "[DATE]" at bounding box center [420, 57] width 793 height 27
click at [758, 90] on div "Activity and Comments Needs approval From [PERSON_NAME] [DATE] 02:30 pm EDT Sub…" at bounding box center [837, 349] width 318 height 525
click at [990, 58] on icon "button" at bounding box center [986, 58] width 8 height 8
click at [748, 45] on h1 "[DATE]" at bounding box center [420, 57] width 793 height 27
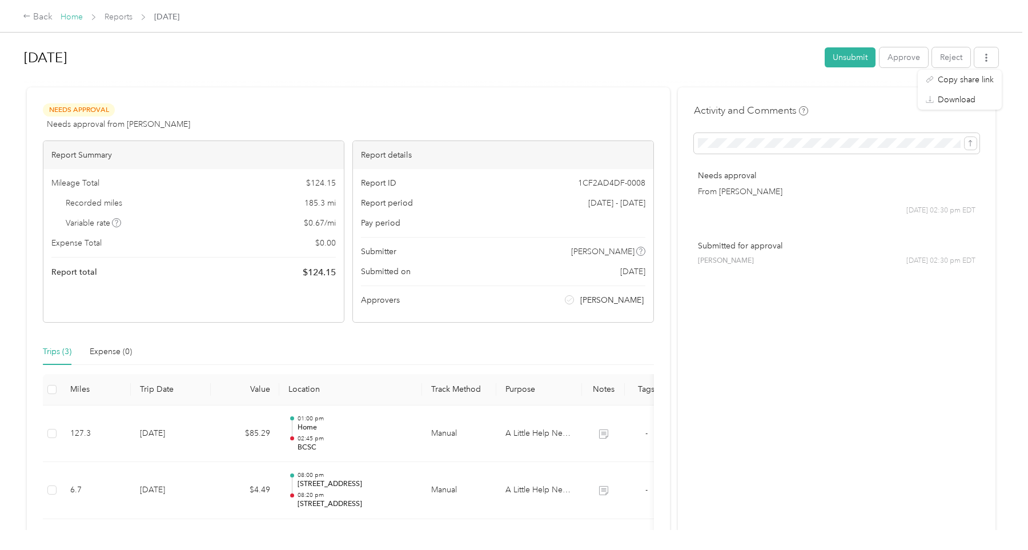
click at [66, 16] on link "Home" at bounding box center [72, 17] width 22 height 10
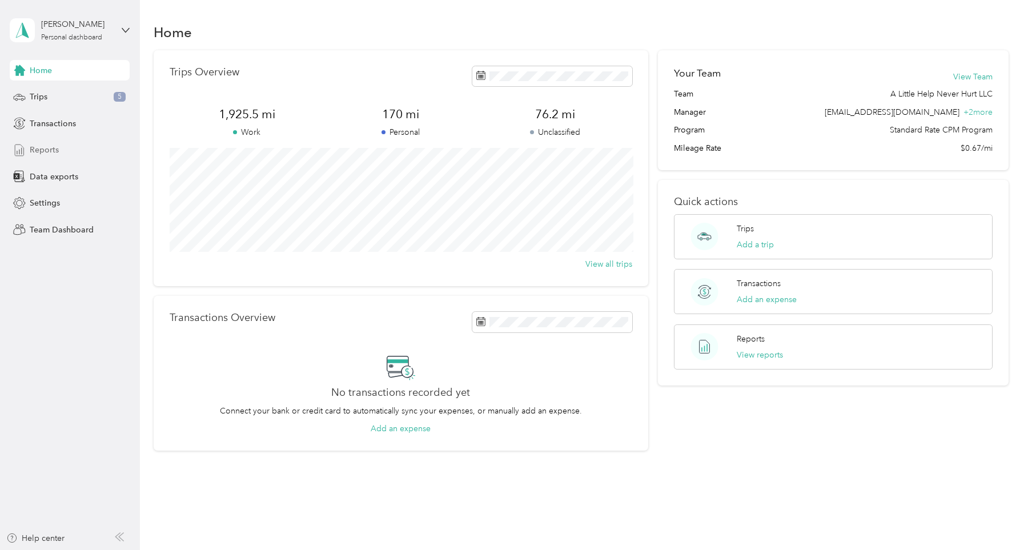
click at [57, 149] on span "Reports" at bounding box center [44, 150] width 29 height 12
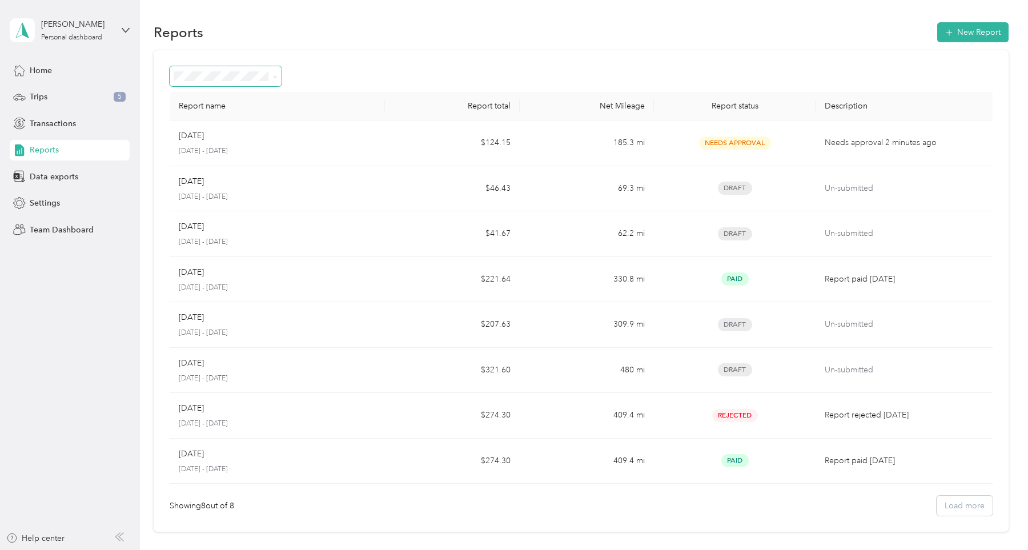
click at [274, 76] on icon at bounding box center [274, 76] width 5 height 5
click at [305, 76] on div at bounding box center [581, 76] width 822 height 20
click at [328, 63] on div "Report name Report total Net Mileage Report status Description Aug [DATE] - [DA…" at bounding box center [581, 291] width 854 height 482
click at [47, 75] on span "Home" at bounding box center [41, 71] width 22 height 12
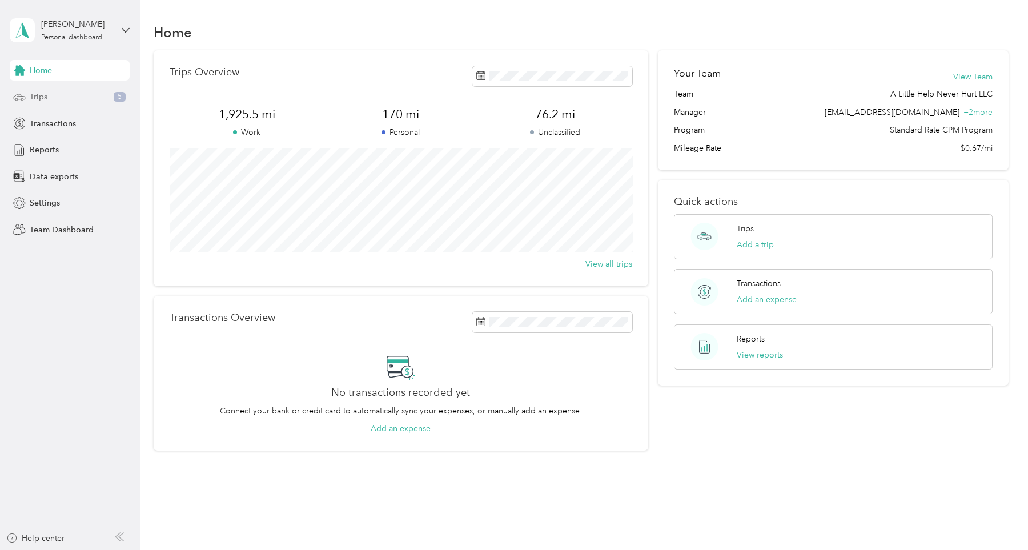
click at [48, 95] on div "Trips 5" at bounding box center [70, 97] width 120 height 21
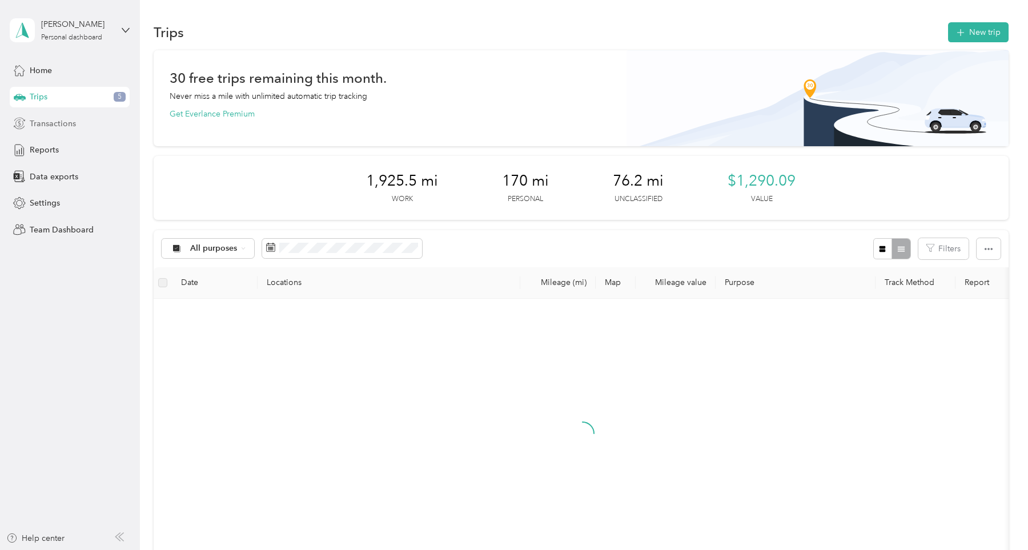
click at [43, 125] on span "Transactions" at bounding box center [53, 124] width 46 height 12
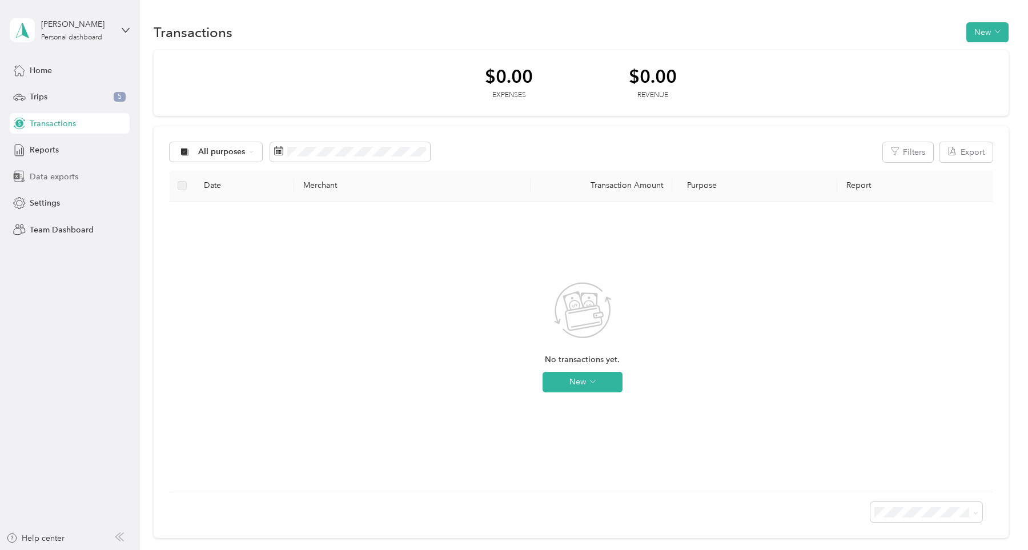
click at [51, 176] on span "Data exports" at bounding box center [54, 177] width 49 height 12
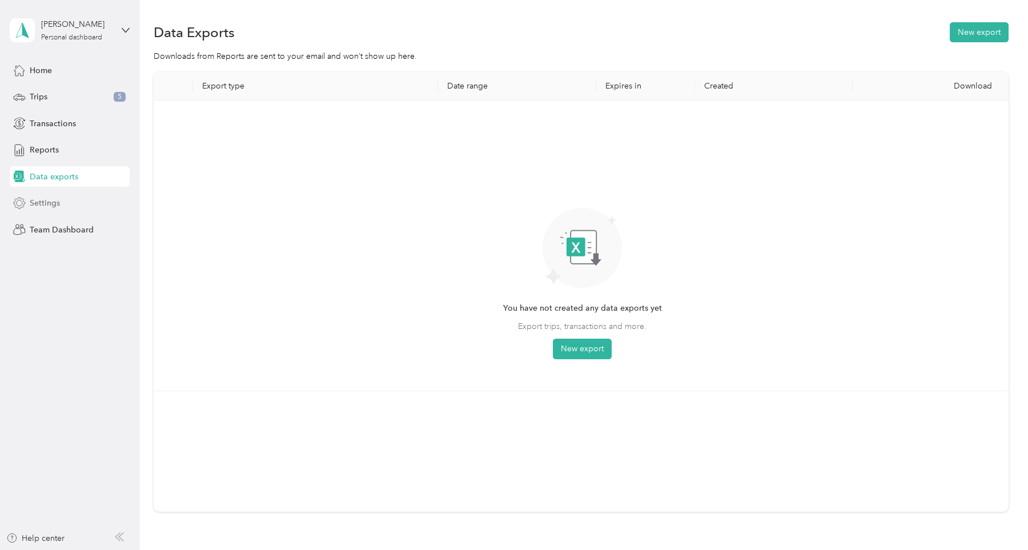
click at [51, 206] on span "Settings" at bounding box center [45, 203] width 30 height 12
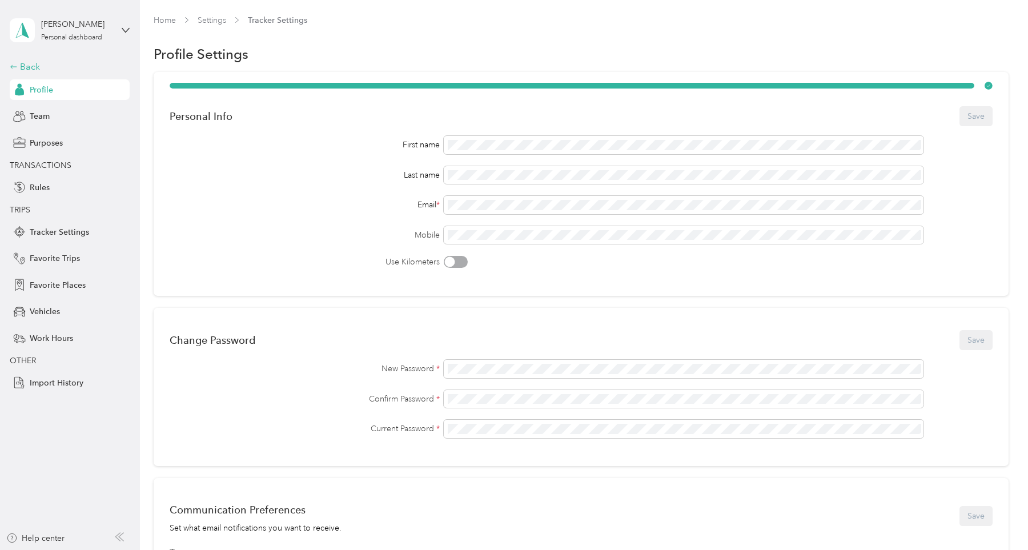
click at [34, 65] on div "Back" at bounding box center [67, 67] width 114 height 14
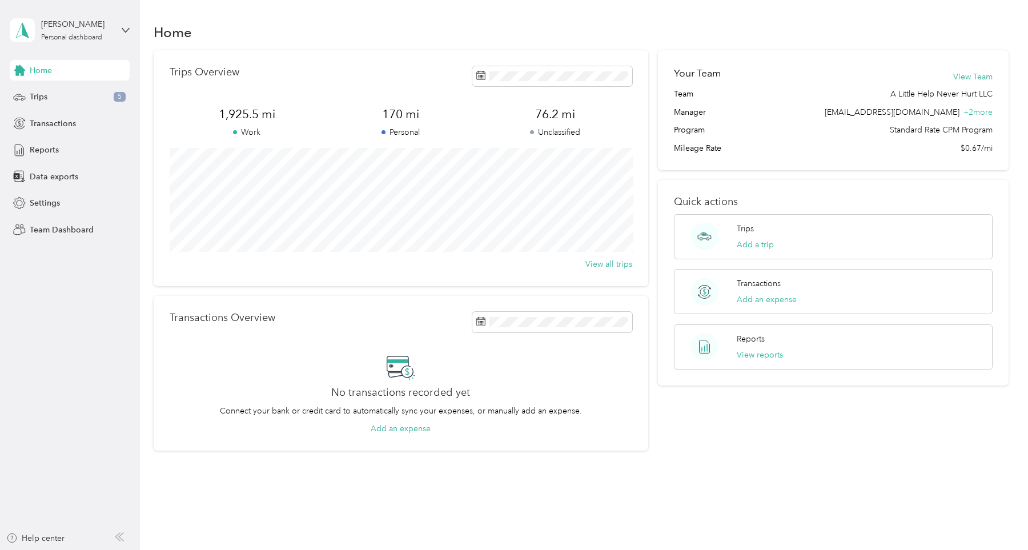
click at [79, 295] on aside "[PERSON_NAME] Personal dashboard Home Trips 5 Transactions Reports Data exports…" at bounding box center [70, 275] width 140 height 550
click at [46, 152] on span "Reports" at bounding box center [44, 150] width 29 height 12
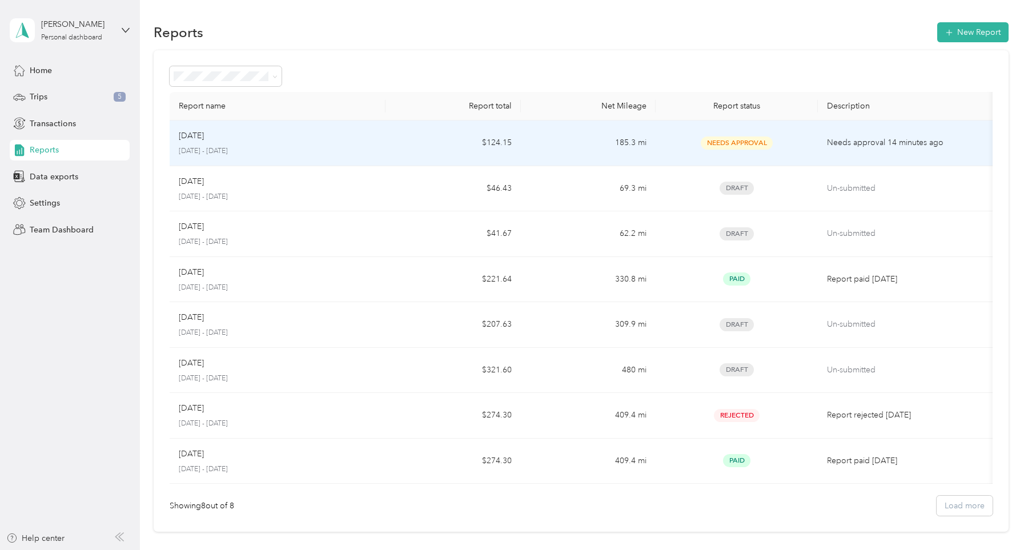
click at [673, 139] on div "Needs Approval" at bounding box center [737, 143] width 144 height 13
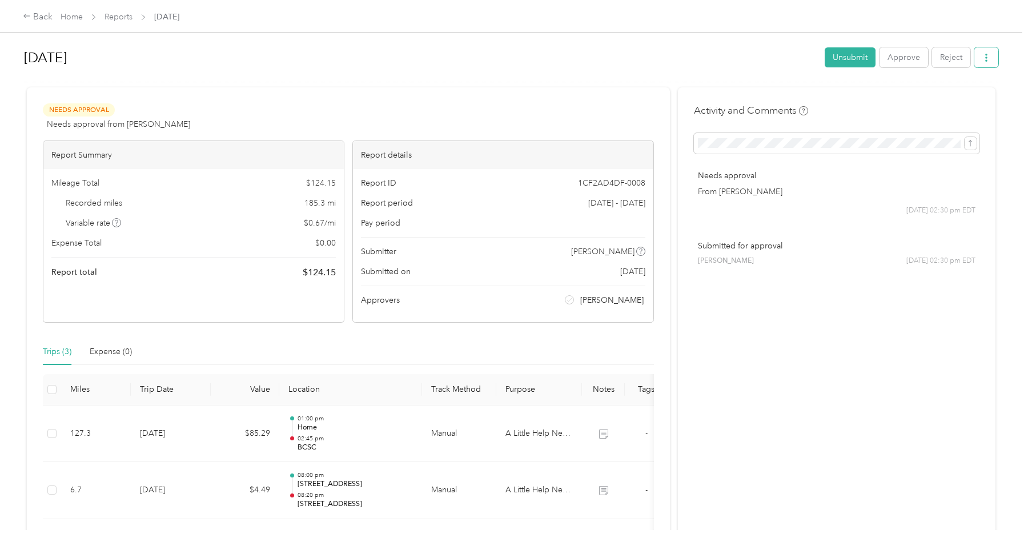
click at [987, 56] on icon "button" at bounding box center [986, 58] width 8 height 8
click at [960, 103] on span "Download" at bounding box center [957, 100] width 38 height 12
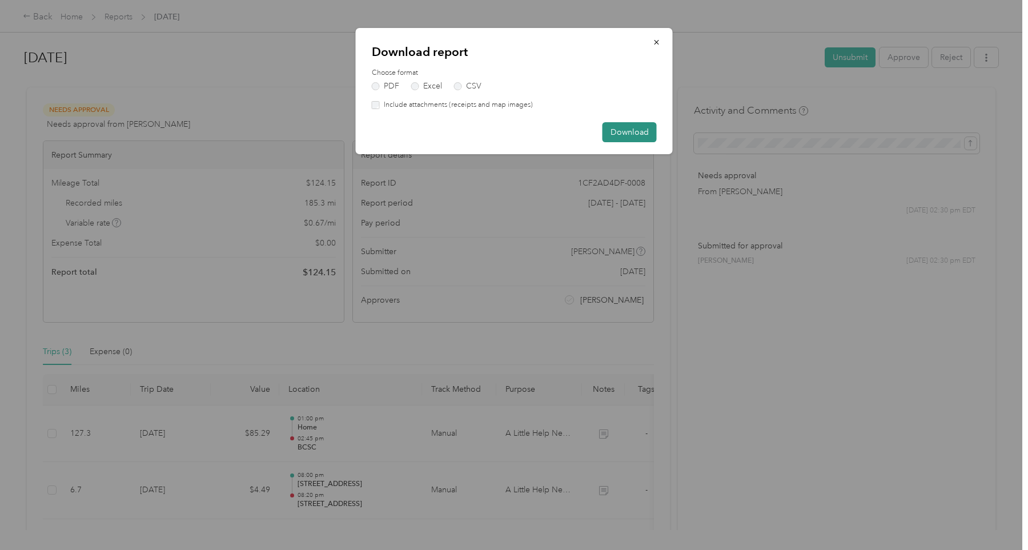
click at [616, 128] on button "Download" at bounding box center [630, 132] width 54 height 20
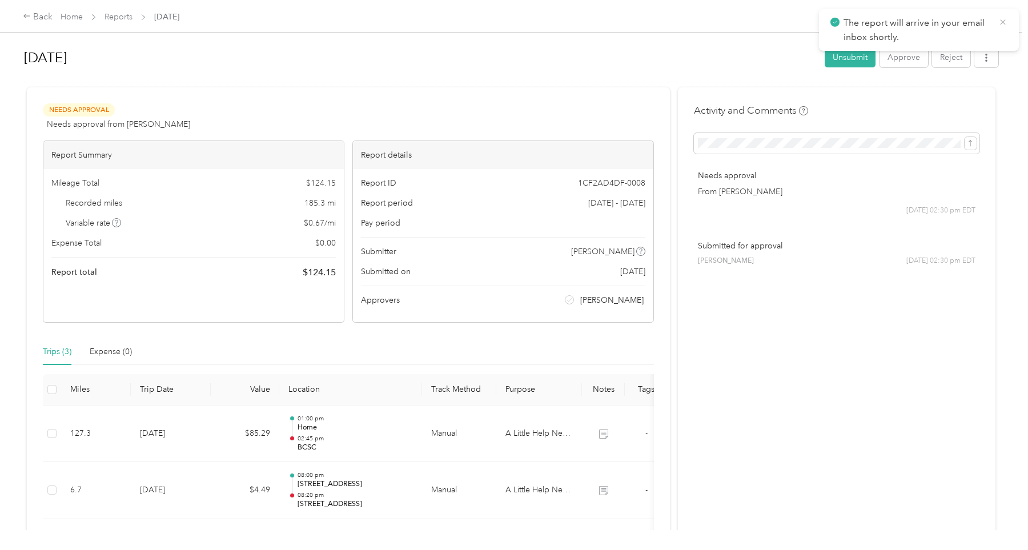
click at [1004, 25] on icon at bounding box center [1002, 22] width 9 height 10
click at [990, 53] on span "button" at bounding box center [986, 58] width 8 height 10
click at [949, 98] on span "Download" at bounding box center [957, 100] width 38 height 12
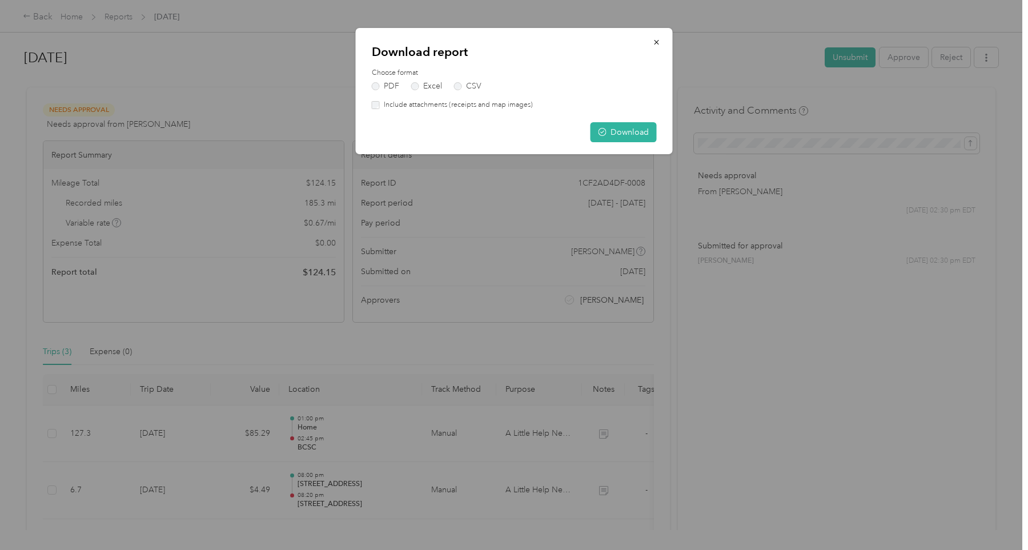
click at [408, 105] on label "Include attachments (receipts and map images)" at bounding box center [456, 105] width 153 height 10
click at [632, 127] on button "Download" at bounding box center [624, 132] width 66 height 20
